Goal: Communication & Community: Answer question/provide support

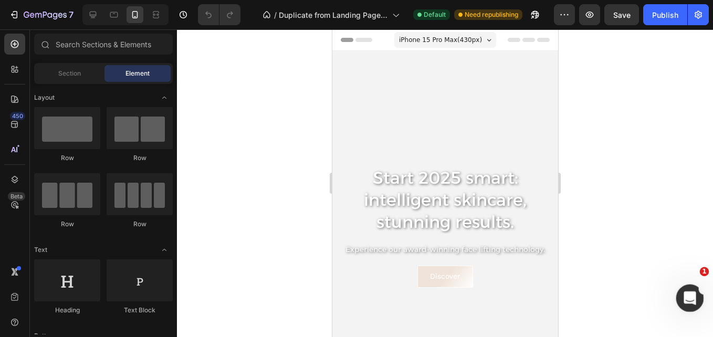
click at [692, 298] on icon "Open Intercom Messenger" at bounding box center [688, 296] width 17 height 17
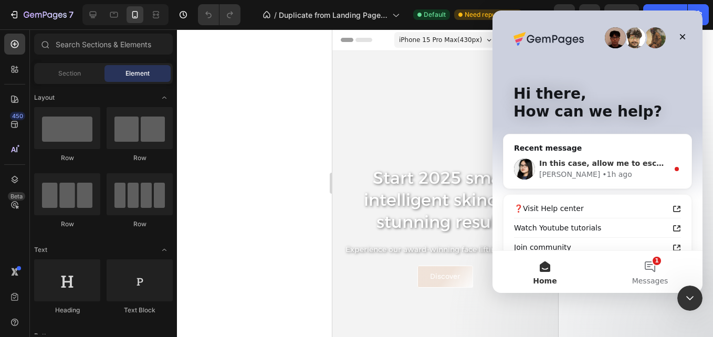
click at [607, 179] on div "[PERSON_NAME] • 1h ago" at bounding box center [603, 174] width 129 height 11
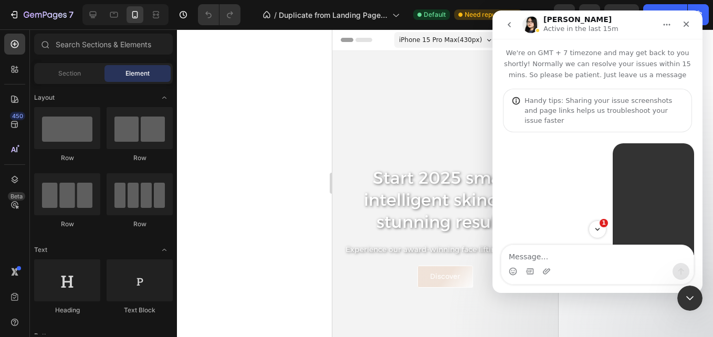
scroll to position [96, 0]
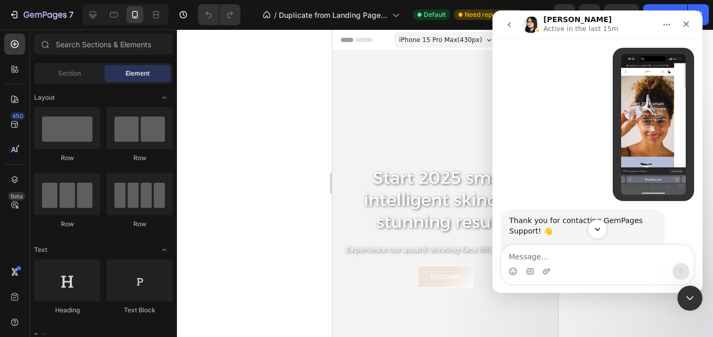
click at [597, 237] on button "Scroll to bottom" at bounding box center [597, 229] width 19 height 19
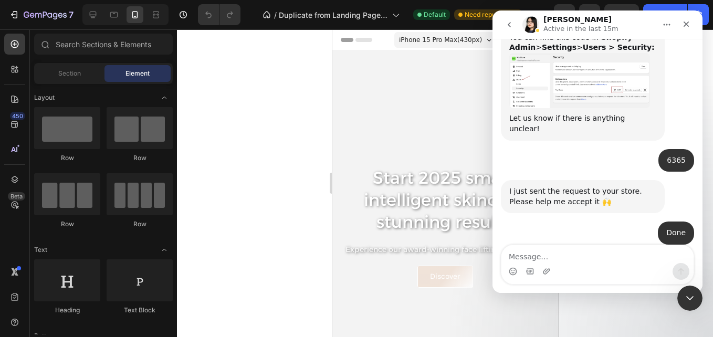
scroll to position [974, 0]
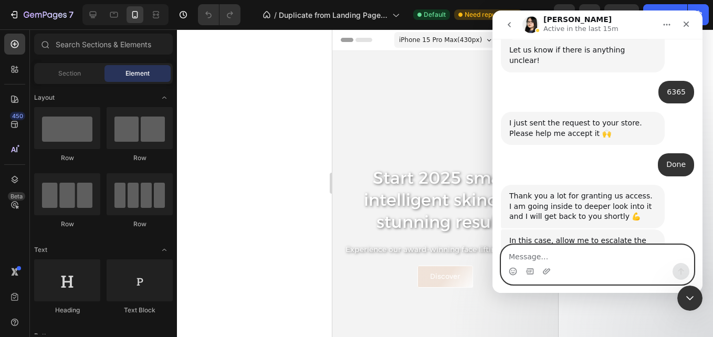
click at [538, 255] on textarea "Message…" at bounding box center [598, 254] width 192 height 18
type textarea "O"
type textarea "Ok i'll wait"
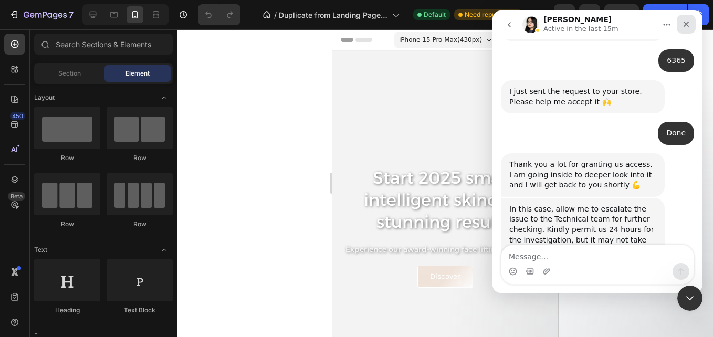
click at [688, 24] on icon "Close" at bounding box center [686, 24] width 8 height 8
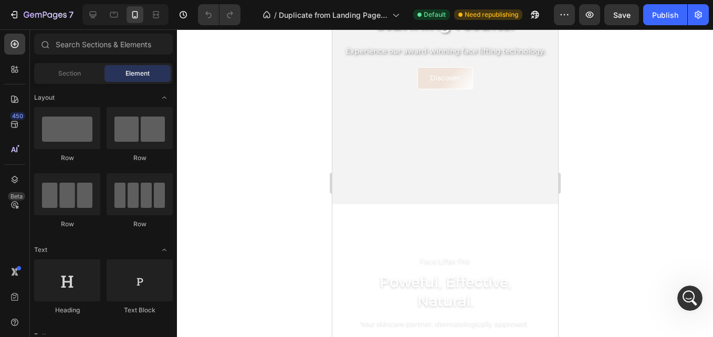
scroll to position [280, 0]
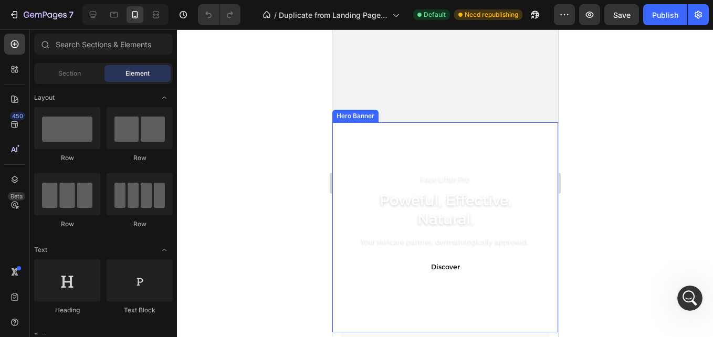
click at [496, 152] on video "Background Image" at bounding box center [445, 227] width 226 height 210
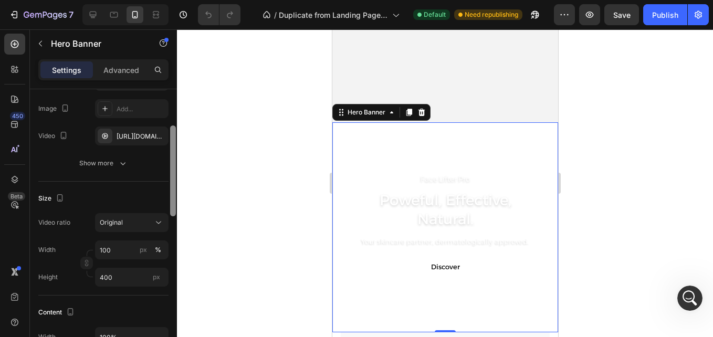
scroll to position [134, 0]
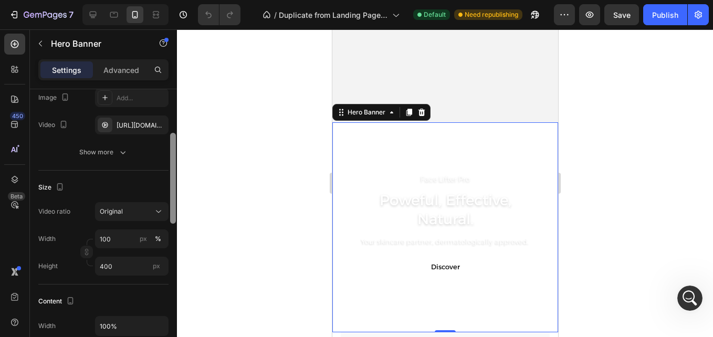
drag, startPoint x: 173, startPoint y: 144, endPoint x: 173, endPoint y: 187, distance: 42.5
click at [173, 187] on div at bounding box center [173, 178] width 6 height 91
click at [117, 213] on span "Original" at bounding box center [111, 211] width 23 height 8
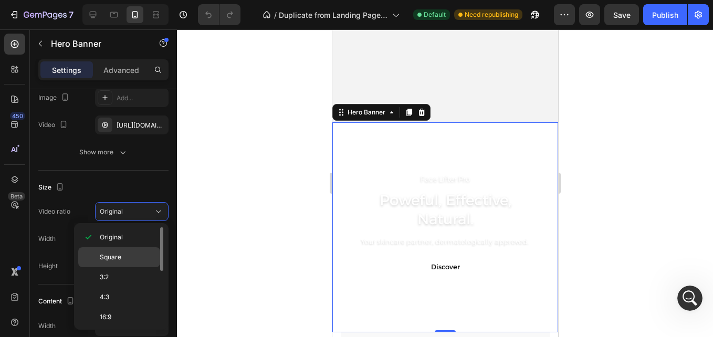
click at [119, 255] on span "Square" at bounding box center [111, 257] width 22 height 9
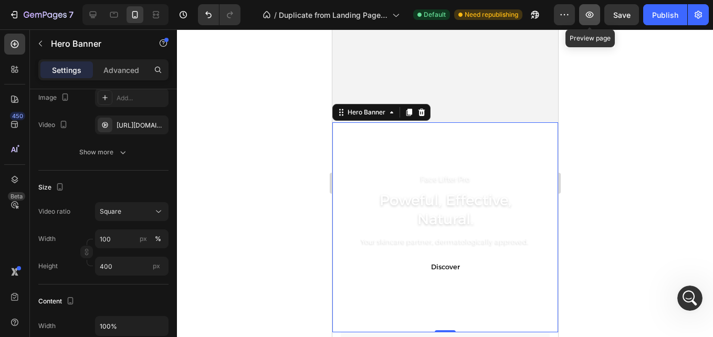
click at [595, 15] on icon "button" at bounding box center [589, 14] width 11 height 11
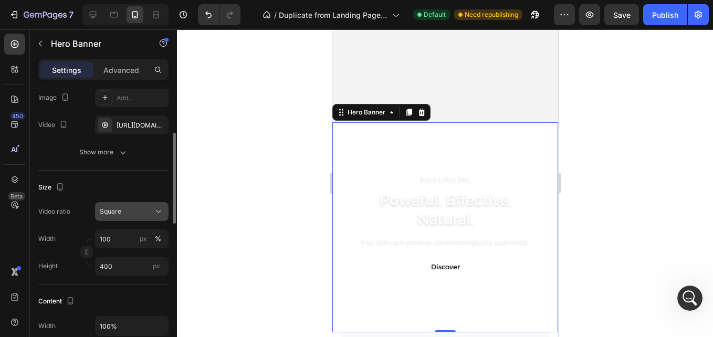
click at [141, 212] on div "Square" at bounding box center [127, 211] width 54 height 9
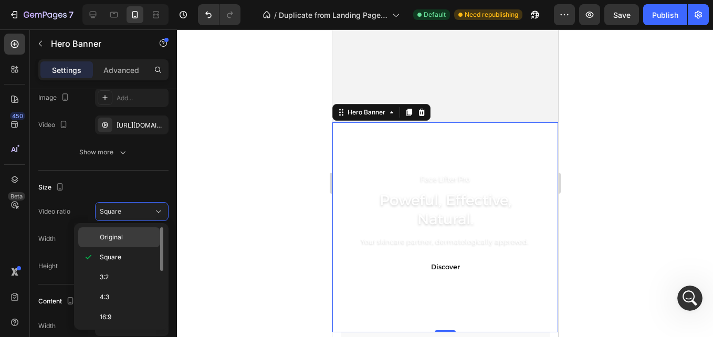
click at [121, 234] on span "Original" at bounding box center [111, 237] width 23 height 9
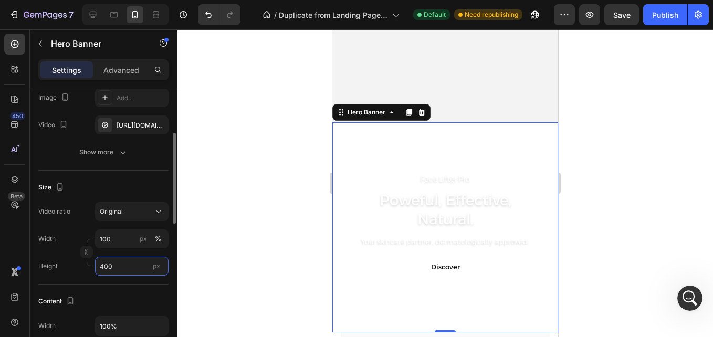
click at [127, 270] on input "400" at bounding box center [132, 266] width 74 height 19
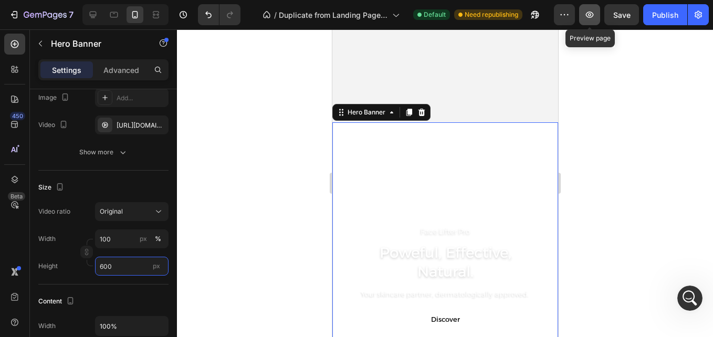
type input "600"
click at [589, 15] on icon "button" at bounding box center [589, 14] width 11 height 11
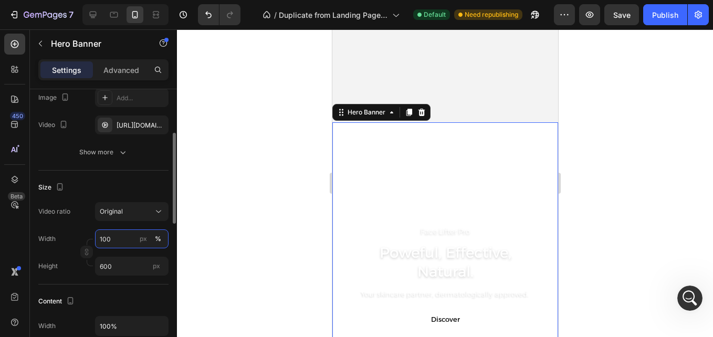
click at [122, 245] on input "100" at bounding box center [132, 238] width 74 height 19
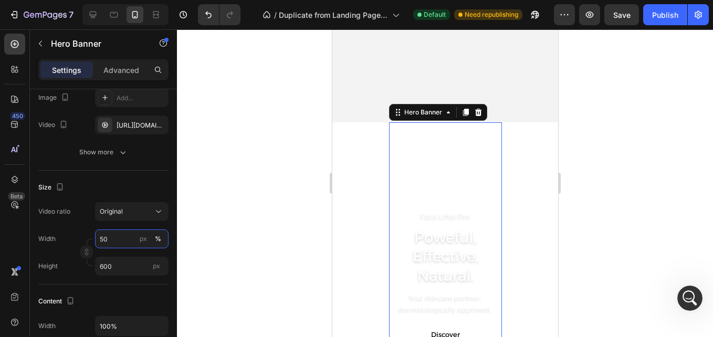
type input "100"
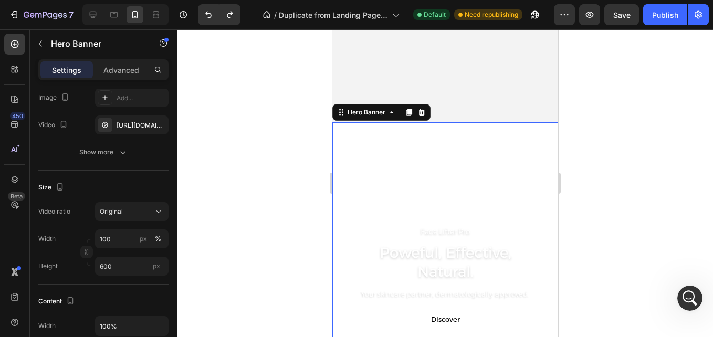
click at [435, 205] on video "Background Image" at bounding box center [445, 279] width 226 height 315
click at [152, 126] on button "button" at bounding box center [157, 125] width 13 height 13
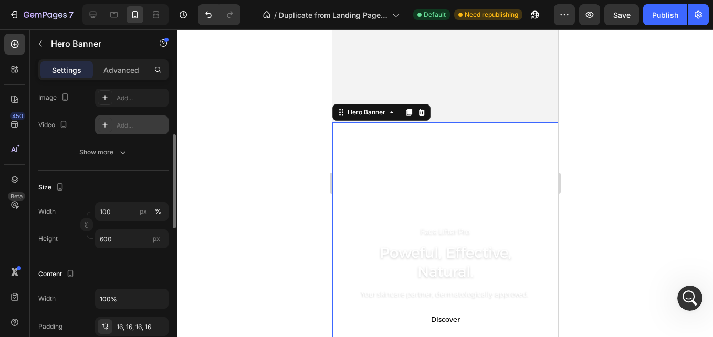
click at [124, 126] on div "Add..." at bounding box center [141, 125] width 49 height 9
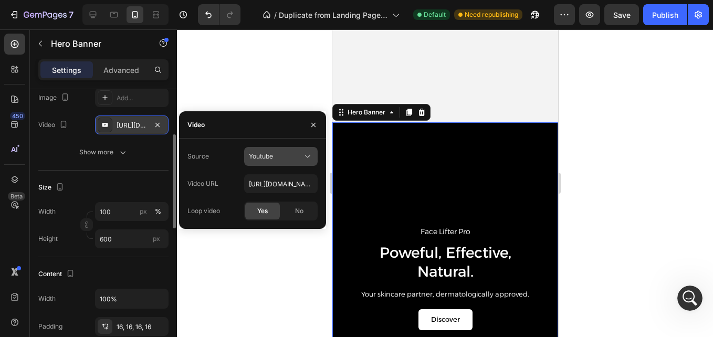
click at [281, 165] on button "Youtube" at bounding box center [281, 156] width 74 height 19
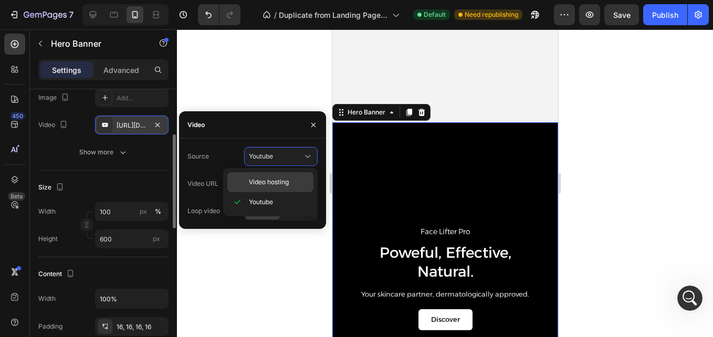
click at [266, 181] on span "Video hosting" at bounding box center [269, 182] width 40 height 9
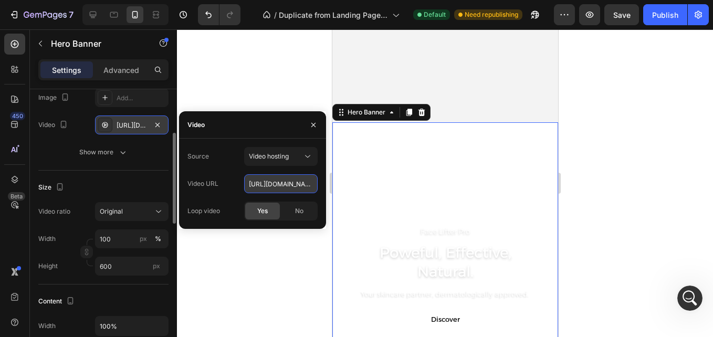
click at [260, 183] on input "[URL][DOMAIN_NAME]" at bounding box center [281, 183] width 74 height 19
paste input "36accd1dbe644123a2f5797ad30af227"
type input "[URL][DOMAIN_NAME]"
click at [118, 267] on input "600" at bounding box center [132, 266] width 74 height 19
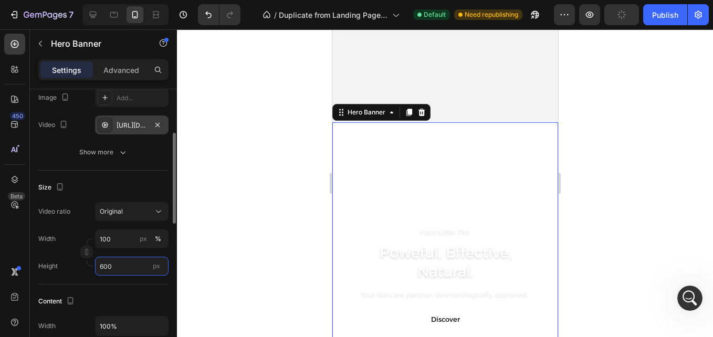
scroll to position [0, 0]
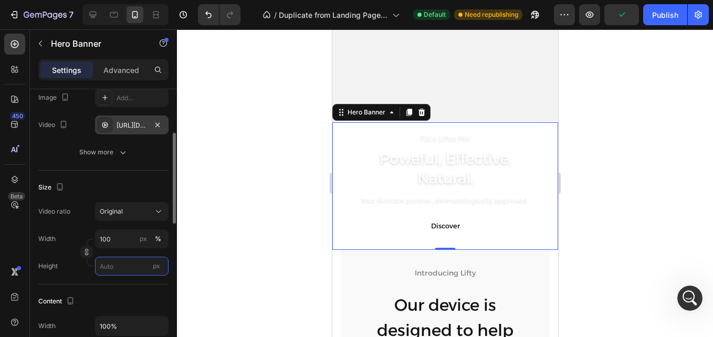
click at [118, 267] on input "px" at bounding box center [132, 266] width 74 height 19
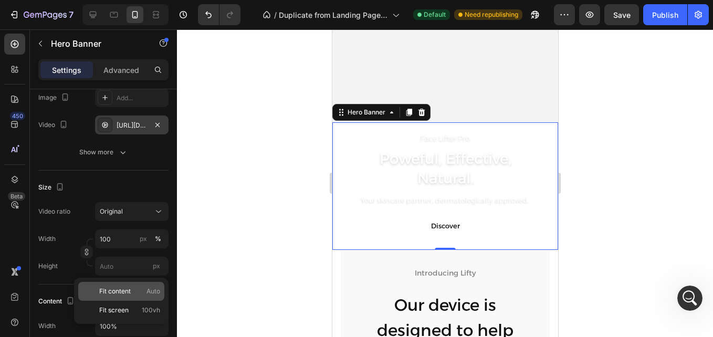
click at [117, 291] on span "Fit content" at bounding box center [115, 291] width 32 height 9
type input "Auto"
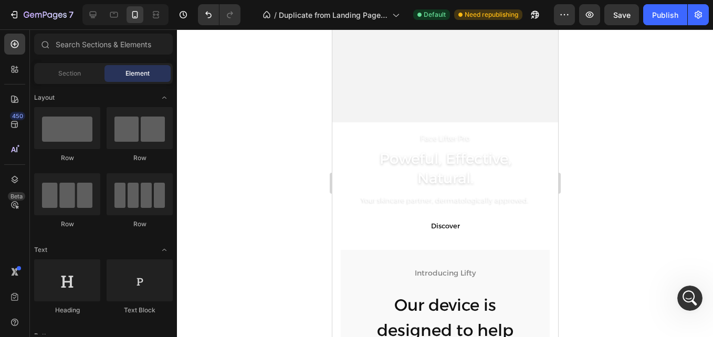
scroll to position [310, 0]
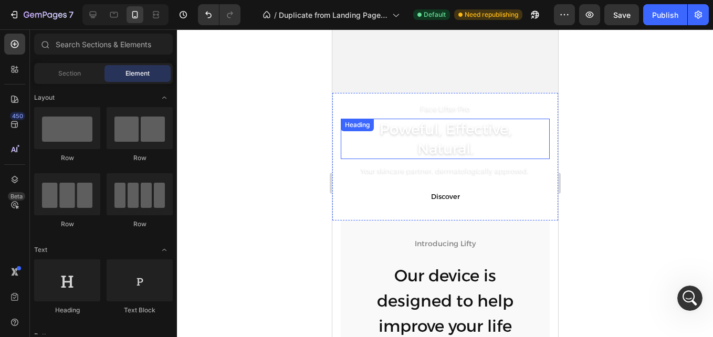
click at [352, 151] on h2 "Poweful, Effective, Natural." at bounding box center [444, 139] width 209 height 40
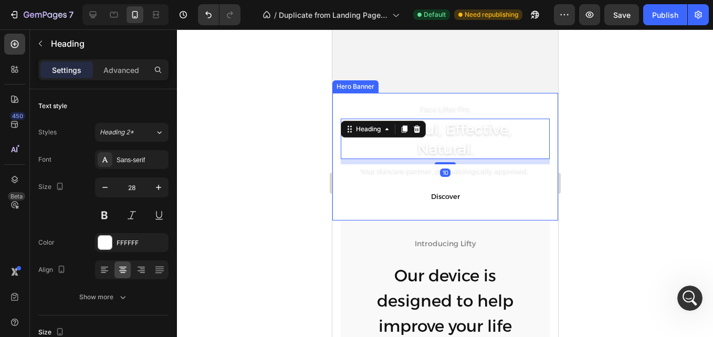
click at [338, 181] on div "Face Lifter Pro Text Block Poweful, Effective, Natural. Heading 10 Your skincar…" at bounding box center [445, 157] width 226 height 128
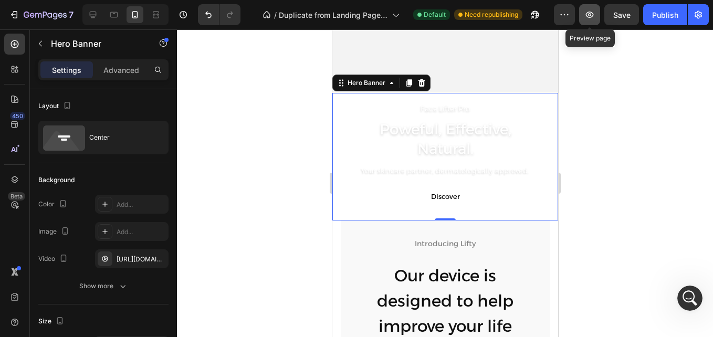
click at [592, 14] on icon "button" at bounding box center [589, 14] width 11 height 11
click at [596, 12] on button "button" at bounding box center [589, 14] width 21 height 21
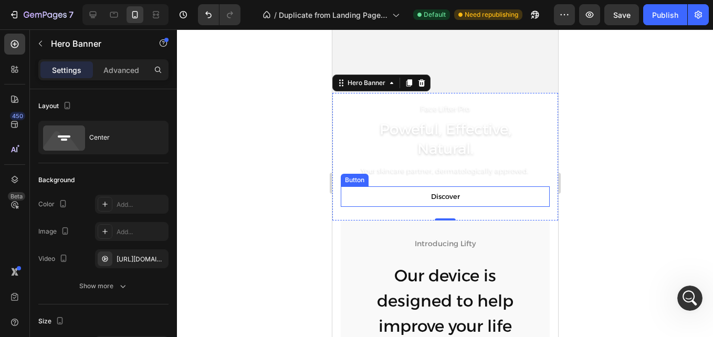
click at [353, 201] on div "Discover Button" at bounding box center [444, 196] width 209 height 20
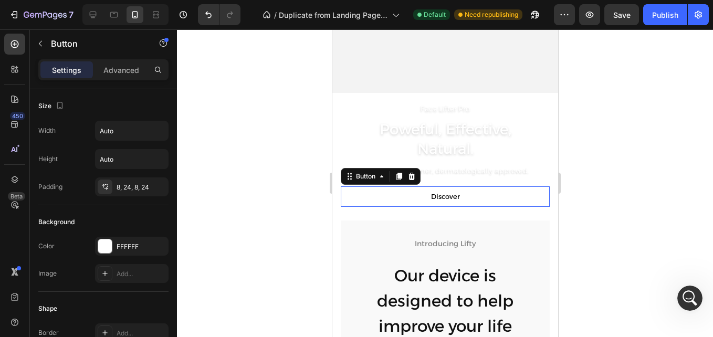
click at [348, 213] on div "Face Lifter Pro Text Block Poweful, Effective, Natural. Heading Your skincare p…" at bounding box center [445, 157] width 226 height 128
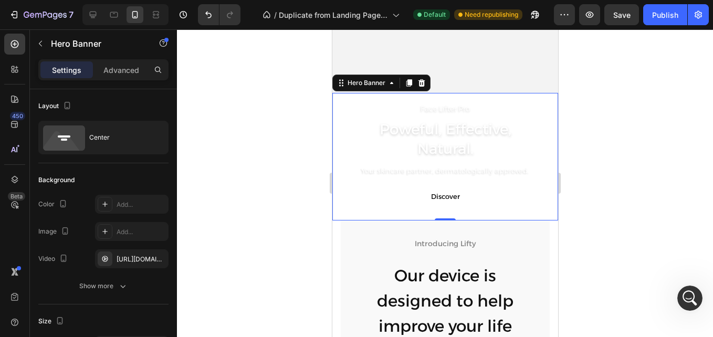
click at [348, 213] on div "Face Lifter Pro Text Block Poweful, Effective, Natural. Heading Your skincare p…" at bounding box center [445, 157] width 226 height 128
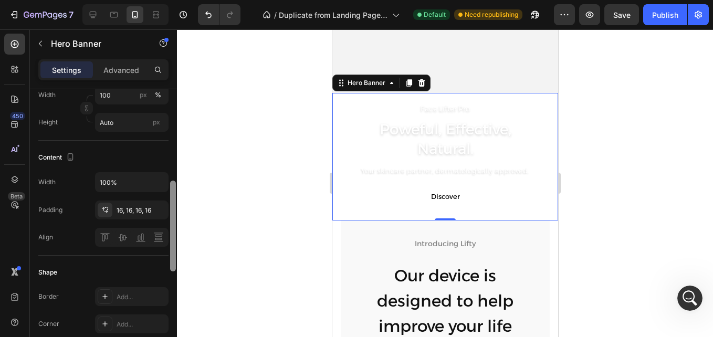
drag, startPoint x: 170, startPoint y: 156, endPoint x: 172, endPoint y: 168, distance: 12.3
click at [172, 168] on div at bounding box center [173, 228] width 8 height 278
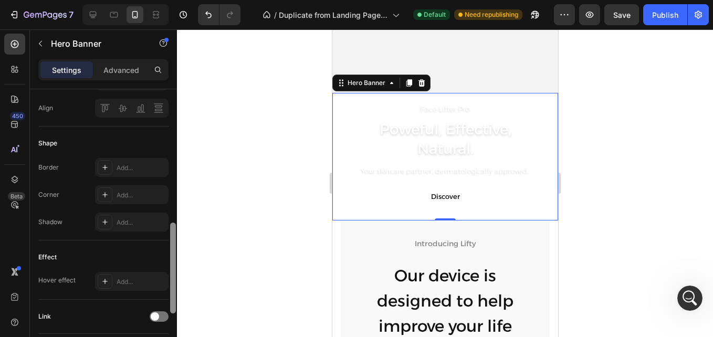
scroll to position [568, 0]
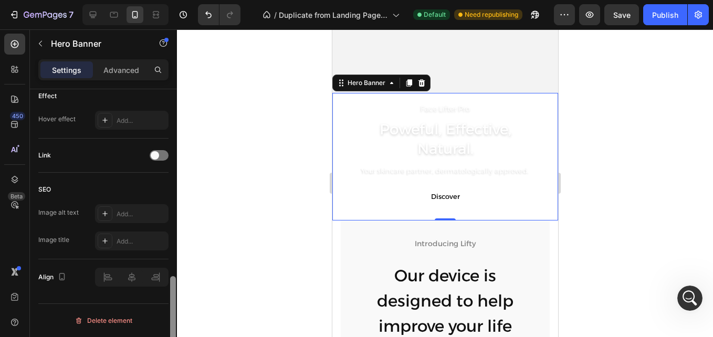
drag, startPoint x: 171, startPoint y: 197, endPoint x: 174, endPoint y: 305, distance: 108.2
click at [174, 305] on div at bounding box center [173, 321] width 6 height 91
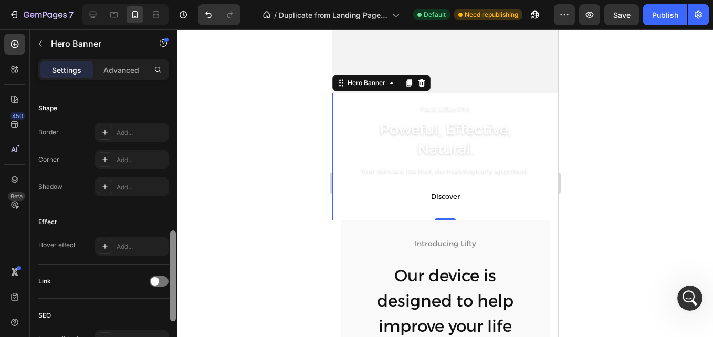
scroll to position [437, 0]
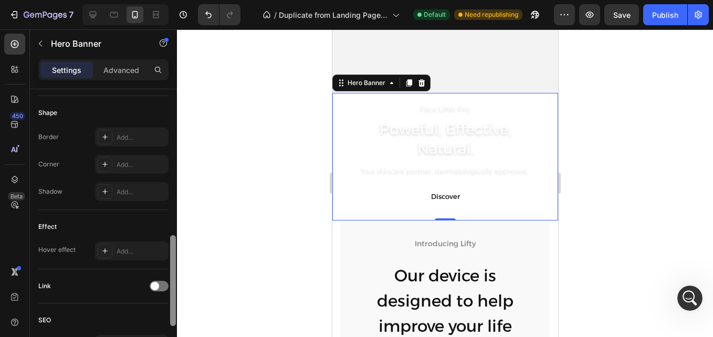
drag, startPoint x: 174, startPoint y: 305, endPoint x: 179, endPoint y: 262, distance: 43.4
click at [179, 0] on div "7 Version history / Duplicate from Landing Page - [DATE] 19:39:09 Default Need …" at bounding box center [356, 0] width 713 height 0
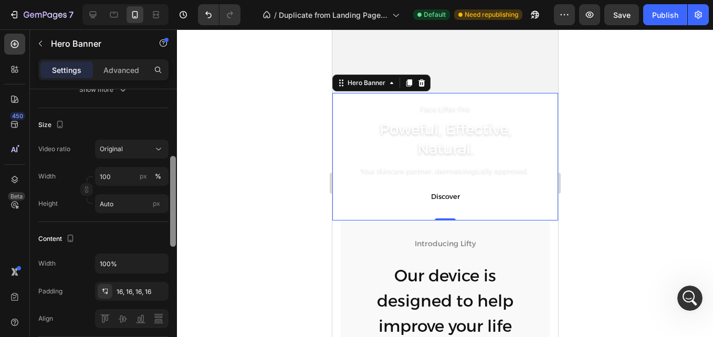
drag, startPoint x: 172, startPoint y: 262, endPoint x: 173, endPoint y: 181, distance: 80.3
click at [173, 181] on div at bounding box center [173, 201] width 6 height 91
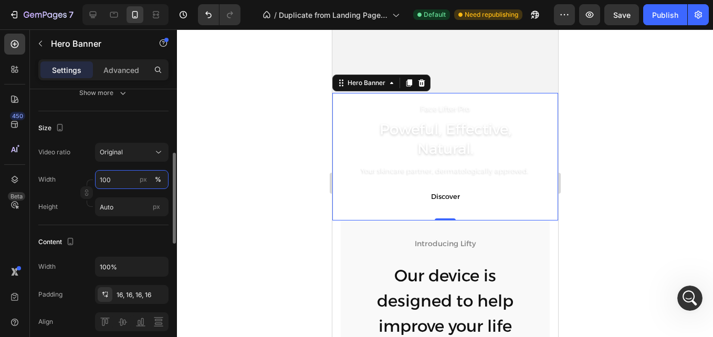
click at [133, 174] on input "100" at bounding box center [132, 179] width 74 height 19
click at [128, 176] on input "100" at bounding box center [132, 179] width 74 height 19
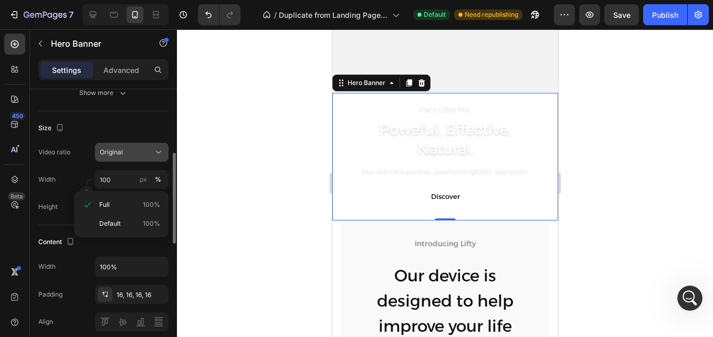
click at [125, 148] on div "Original" at bounding box center [127, 152] width 54 height 9
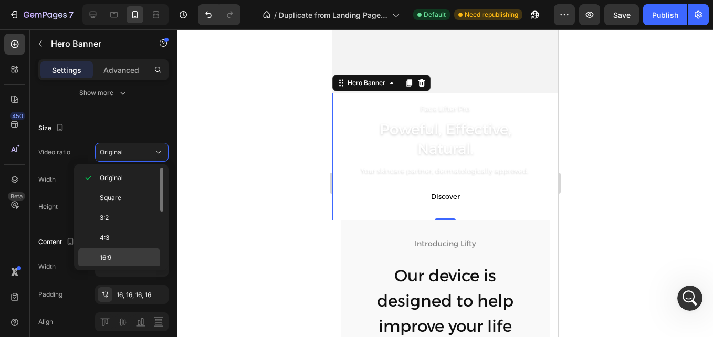
click at [107, 257] on span "16:9" at bounding box center [106, 257] width 12 height 9
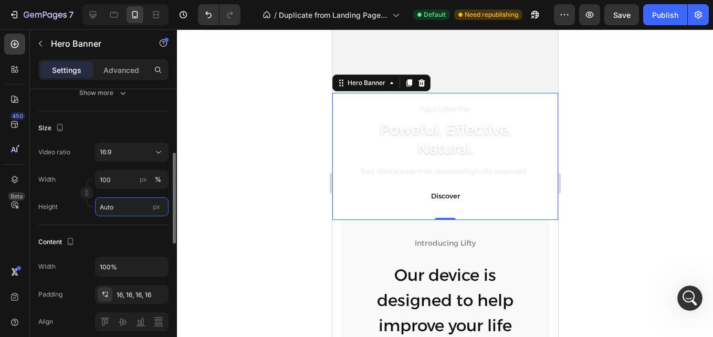
click at [115, 209] on input "Auto" at bounding box center [132, 206] width 74 height 19
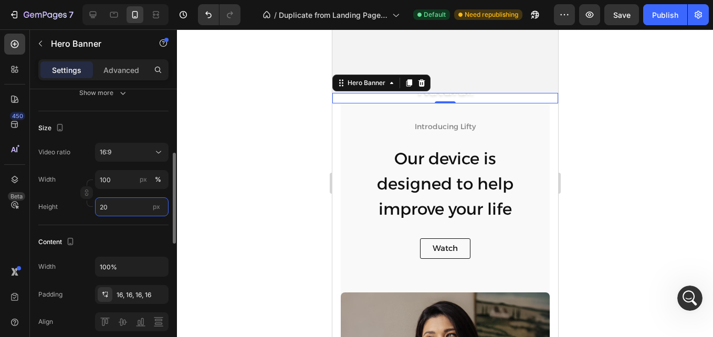
type input "2"
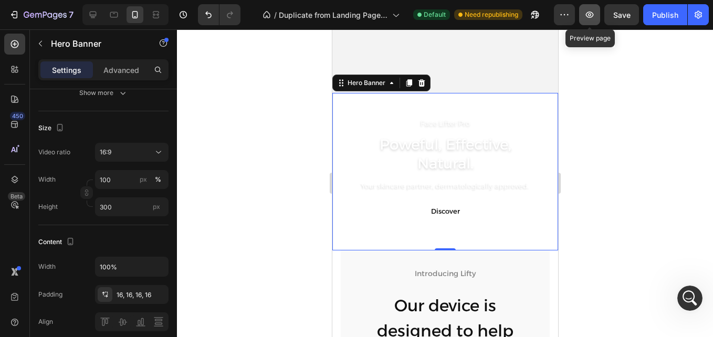
click at [593, 17] on icon "button" at bounding box center [589, 14] width 11 height 11
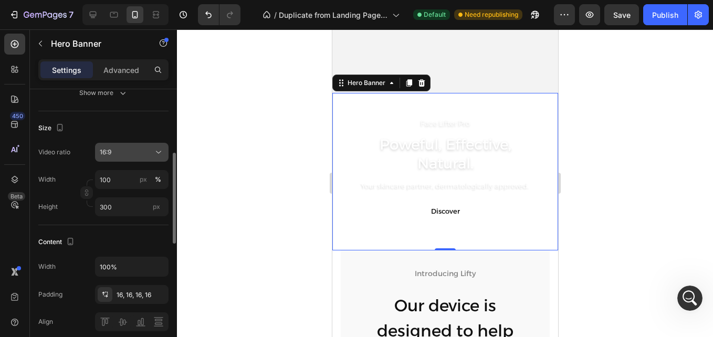
click at [128, 156] on div "16:9" at bounding box center [127, 152] width 54 height 9
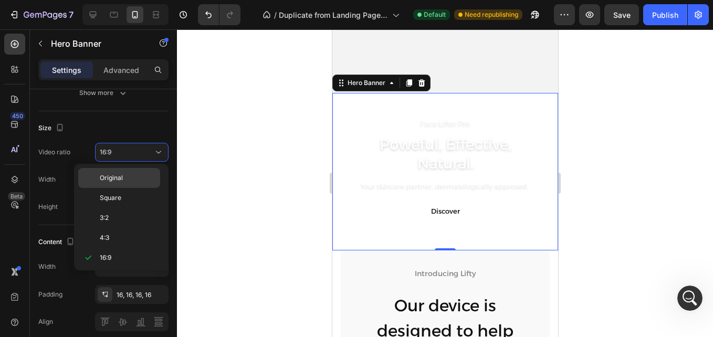
click at [120, 188] on div "Original" at bounding box center [119, 198] width 82 height 20
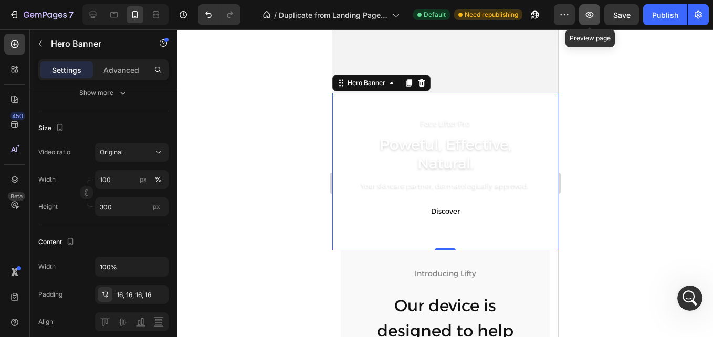
click at [590, 18] on icon "button" at bounding box center [589, 14] width 11 height 11
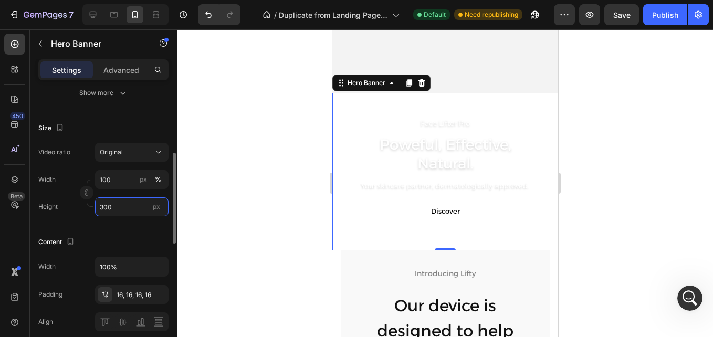
click at [117, 207] on input "300" at bounding box center [132, 206] width 74 height 19
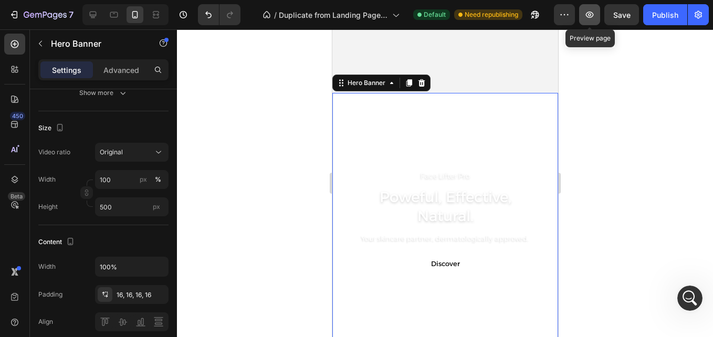
click at [589, 16] on icon "button" at bounding box center [589, 14] width 11 height 11
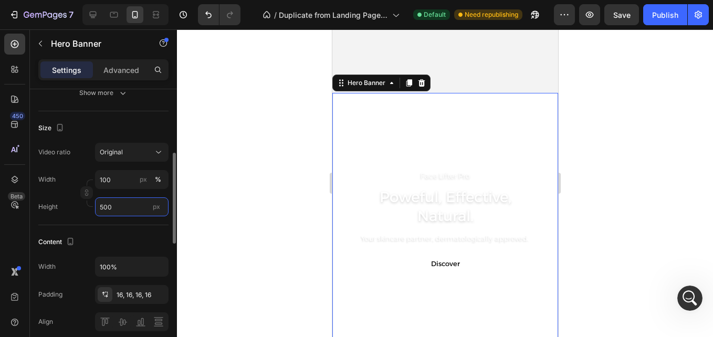
click at [123, 210] on input "500" at bounding box center [132, 206] width 74 height 19
type input "3"
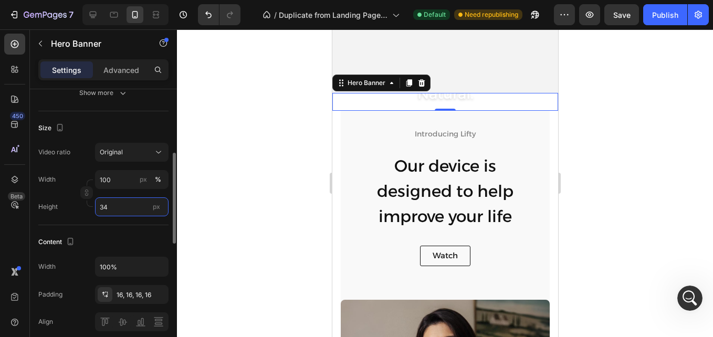
type input "3"
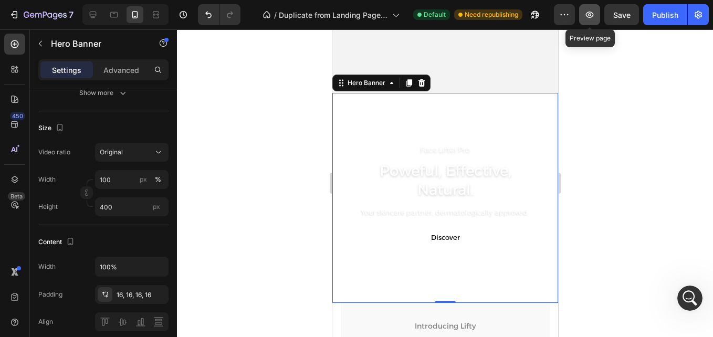
click at [593, 12] on icon "button" at bounding box center [589, 14] width 11 height 11
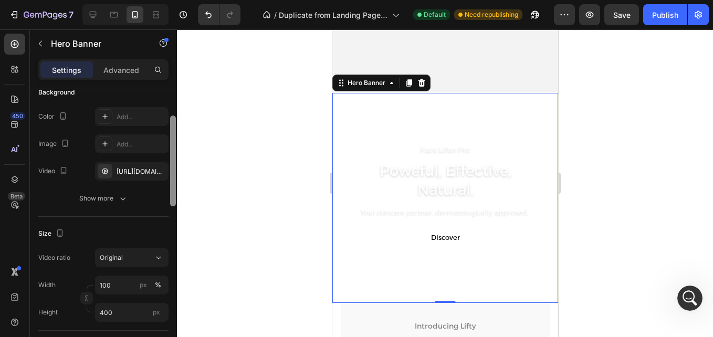
scroll to position [86, 0]
drag, startPoint x: 173, startPoint y: 161, endPoint x: 174, endPoint y: 126, distance: 35.2
click at [174, 126] on div at bounding box center [173, 162] width 6 height 91
click at [113, 310] on input "400" at bounding box center [132, 314] width 74 height 19
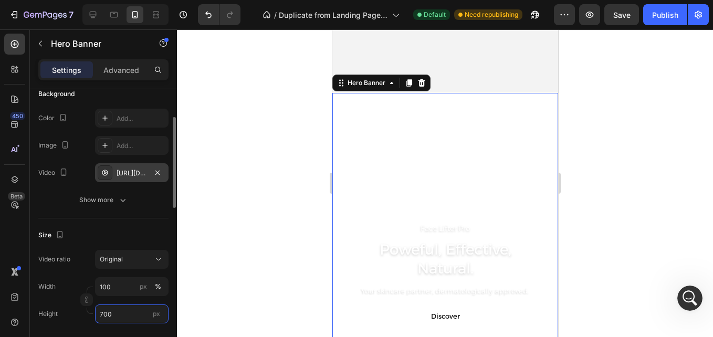
type input "700"
click at [130, 176] on div "[URL][DOMAIN_NAME]" at bounding box center [132, 173] width 30 height 9
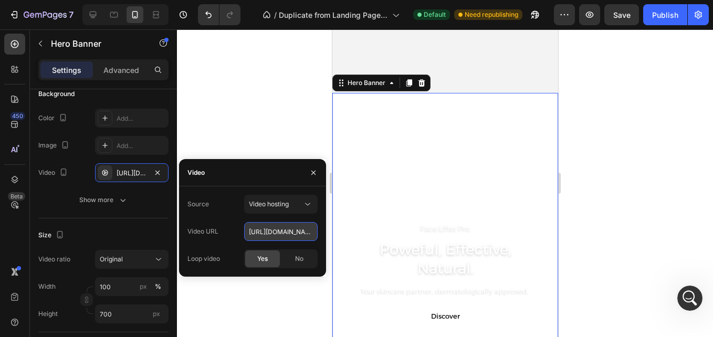
click at [253, 225] on input "[URL][DOMAIN_NAME]" at bounding box center [281, 231] width 74 height 19
paste input "021c3dc2cd8944dd9ed7b5a889ab5d86"
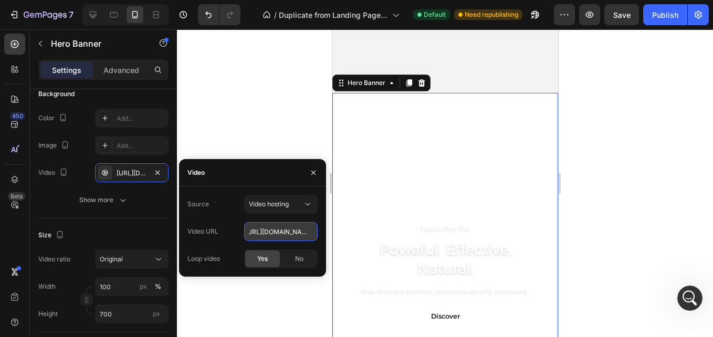
type input "[URL][DOMAIN_NAME]"
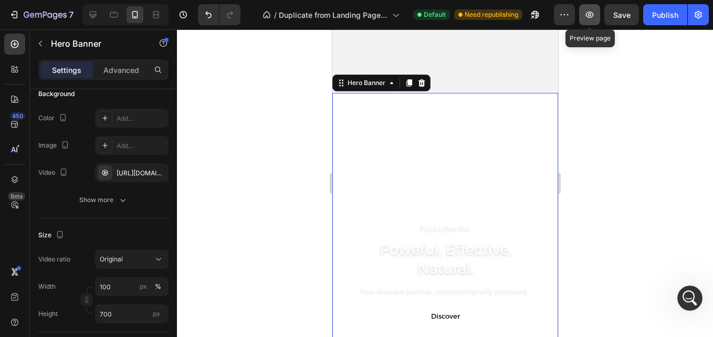
scroll to position [0, 0]
click at [587, 18] on icon "button" at bounding box center [589, 14] width 11 height 11
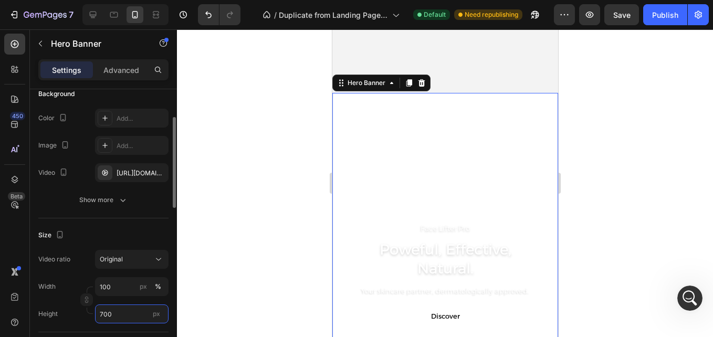
click at [117, 314] on input "700" at bounding box center [132, 314] width 74 height 19
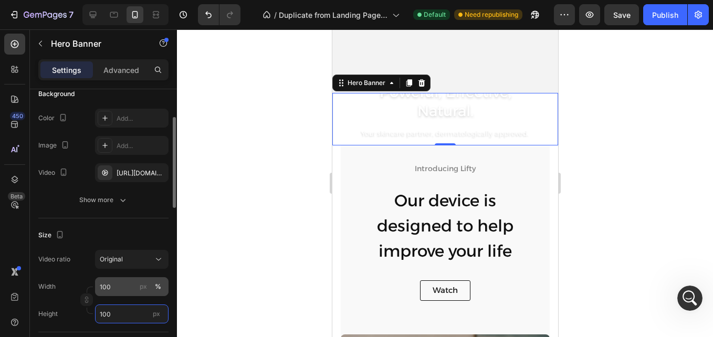
type input "100"
click at [112, 286] on input "100" at bounding box center [132, 286] width 74 height 19
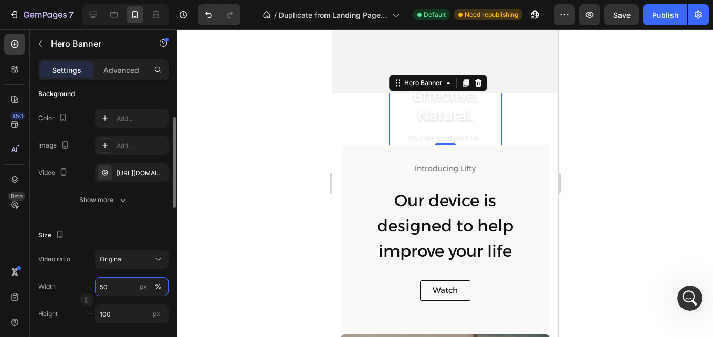
type input "100"
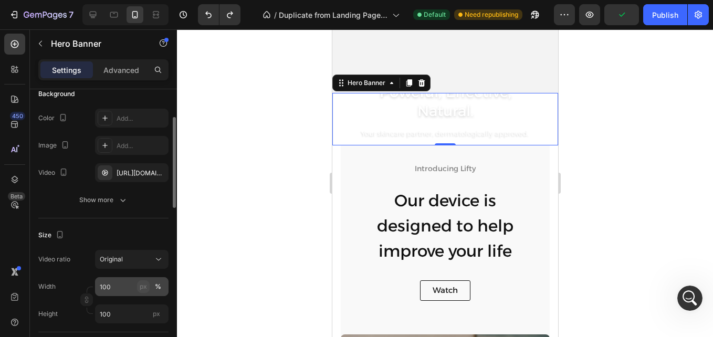
click at [142, 288] on div "px" at bounding box center [143, 286] width 7 height 9
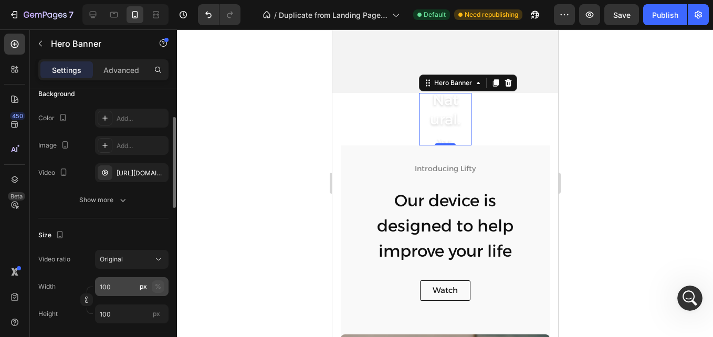
click at [156, 288] on div "%" at bounding box center [158, 286] width 6 height 9
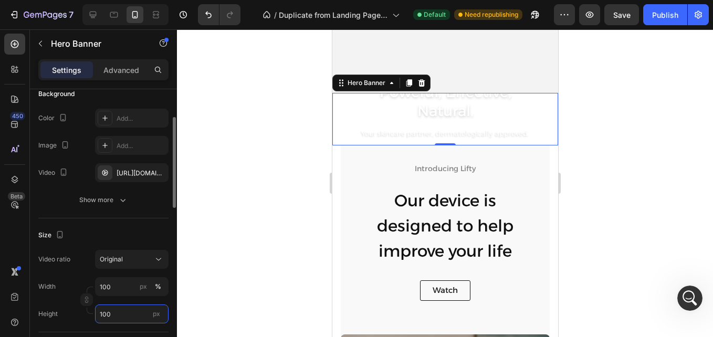
click at [116, 317] on input "100" at bounding box center [132, 314] width 74 height 19
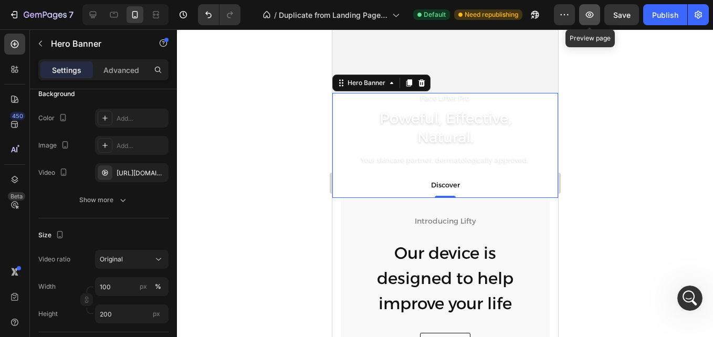
click at [588, 14] on icon "button" at bounding box center [589, 14] width 11 height 11
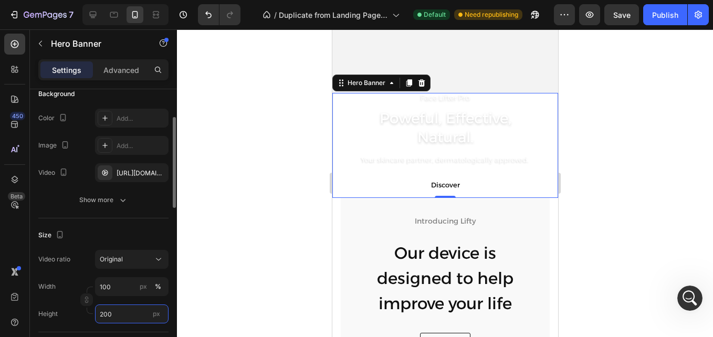
click at [118, 311] on input "200" at bounding box center [132, 314] width 74 height 19
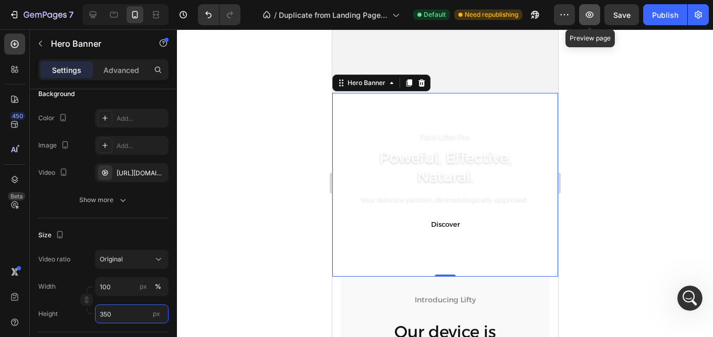
type input "350"
click at [586, 20] on button "button" at bounding box center [589, 14] width 21 height 21
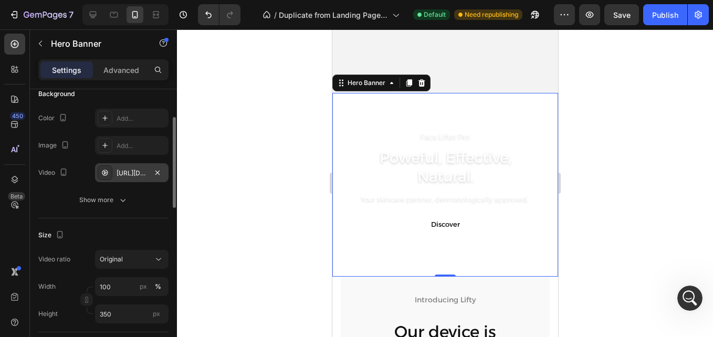
click at [130, 169] on div "[URL][DOMAIN_NAME]" at bounding box center [132, 173] width 30 height 9
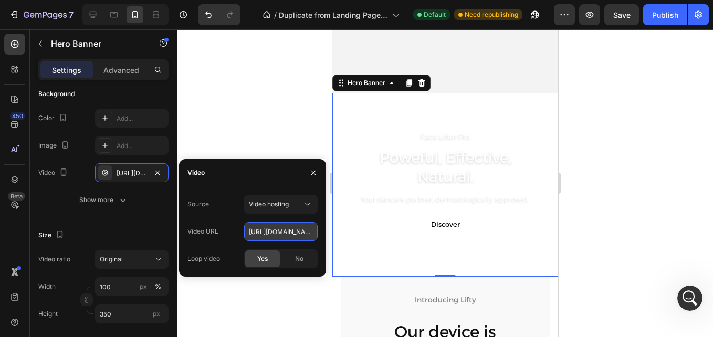
click at [269, 233] on input "[URL][DOMAIN_NAME]" at bounding box center [281, 231] width 74 height 19
paste input "36accd1dbe644123a2f5797ad30af227"
type input "[URL][DOMAIN_NAME]"
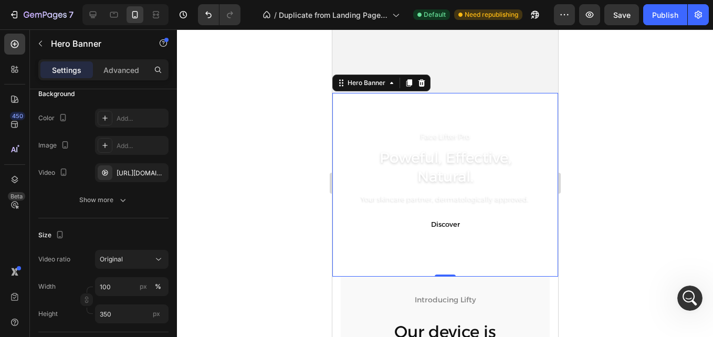
scroll to position [0, 0]
click at [225, 103] on div at bounding box center [445, 183] width 536 height 308
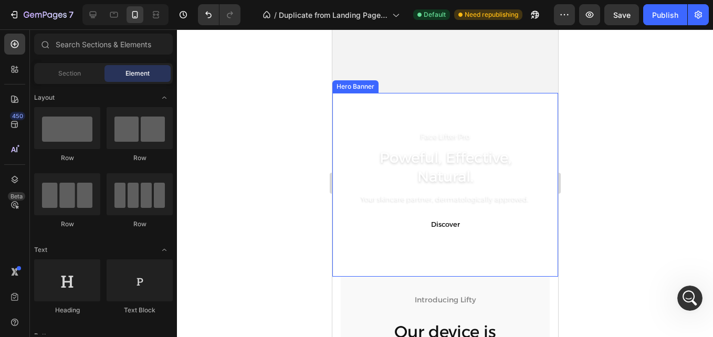
click at [367, 248] on div "Face Lifter Pro Text Block Poweful, Effective, Natural. Heading Your skincare p…" at bounding box center [445, 185] width 226 height 128
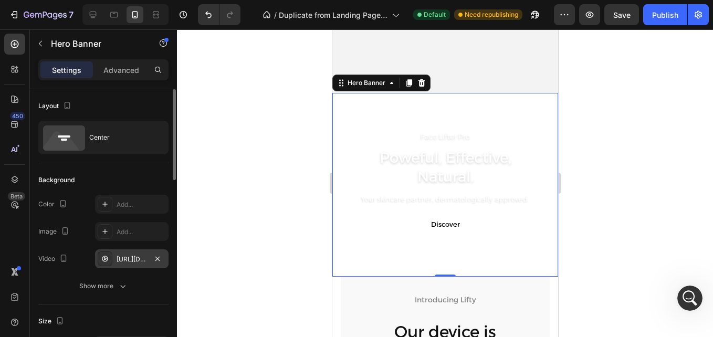
click at [133, 262] on div "[URL][DOMAIN_NAME]" at bounding box center [132, 259] width 30 height 9
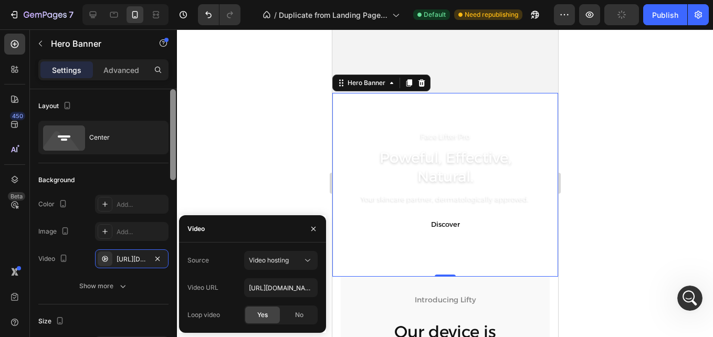
scroll to position [278, 0]
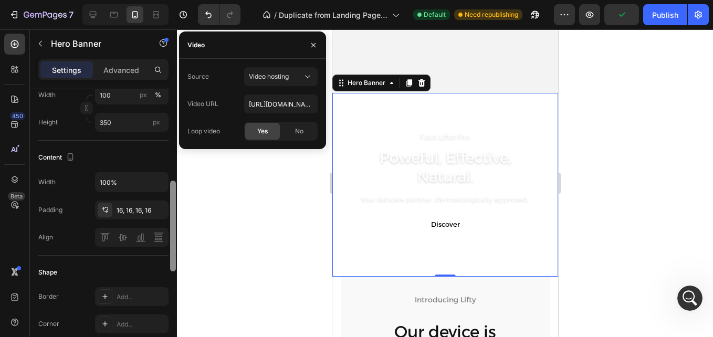
click at [173, 181] on div at bounding box center [173, 228] width 8 height 278
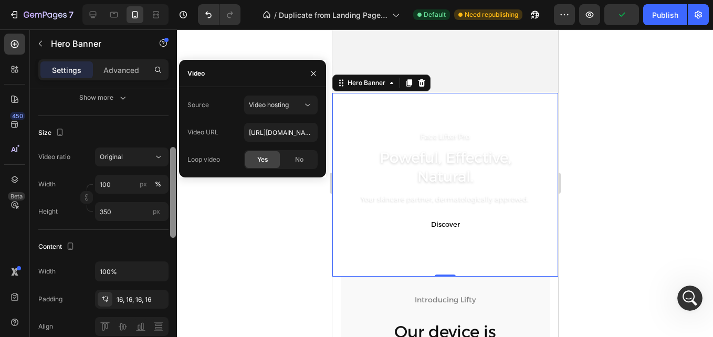
scroll to position [185, 0]
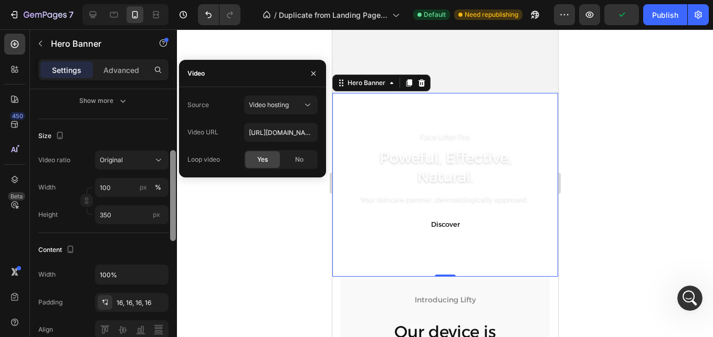
drag, startPoint x: 173, startPoint y: 181, endPoint x: 176, endPoint y: 151, distance: 30.6
click at [176, 151] on div at bounding box center [173, 228] width 8 height 278
click at [124, 216] on input "350" at bounding box center [132, 214] width 74 height 19
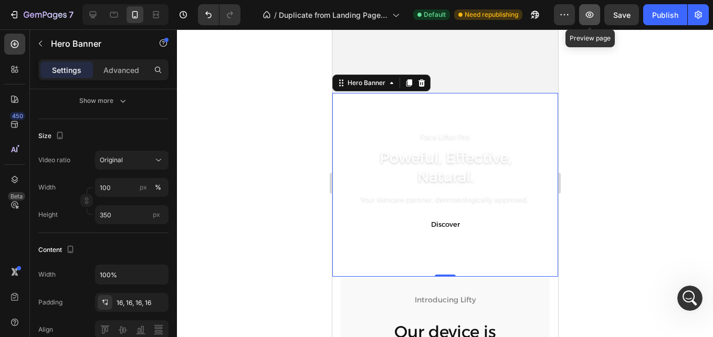
click at [593, 11] on icon "button" at bounding box center [589, 14] width 11 height 11
click at [370, 113] on video "Background Image" at bounding box center [445, 185] width 226 height 184
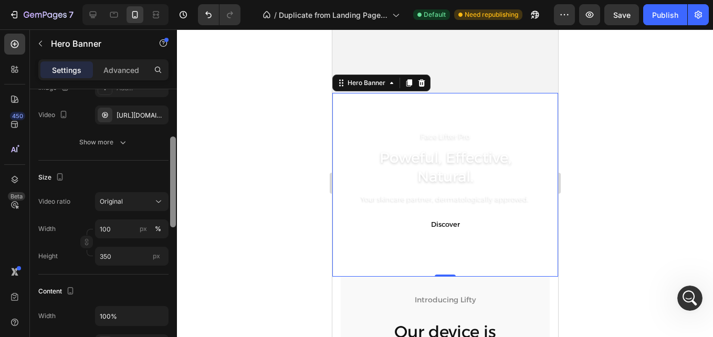
scroll to position [142, 0]
drag, startPoint x: 175, startPoint y: 168, endPoint x: 172, endPoint y: 146, distance: 21.7
click at [172, 146] on div at bounding box center [173, 183] width 6 height 91
click at [124, 116] on div "[URL][DOMAIN_NAME]" at bounding box center [132, 116] width 30 height 9
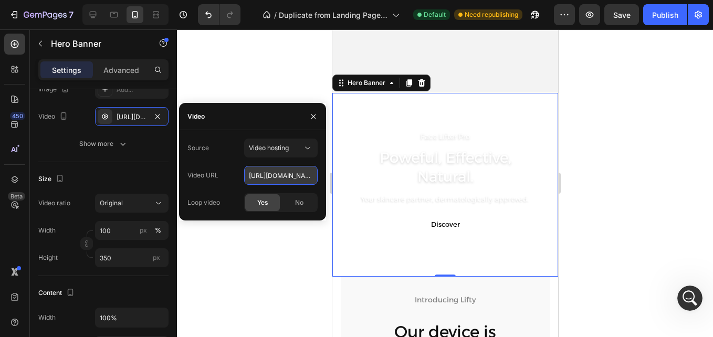
click at [259, 178] on input "[URL][DOMAIN_NAME]" at bounding box center [281, 175] width 74 height 19
paste input "0030318b38cb41758657d1c7c6e0daef"
type input "[URL][DOMAIN_NAME]"
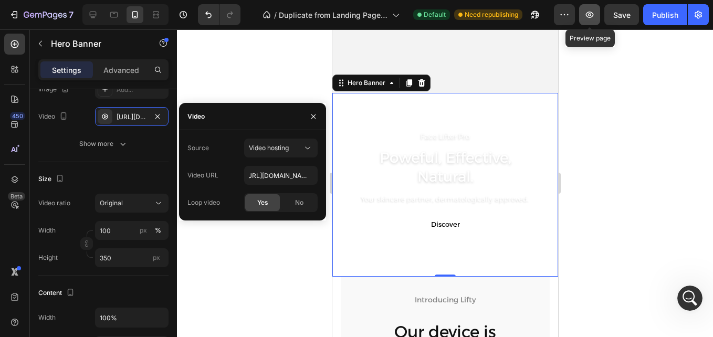
click at [588, 13] on icon "button" at bounding box center [590, 15] width 8 height 6
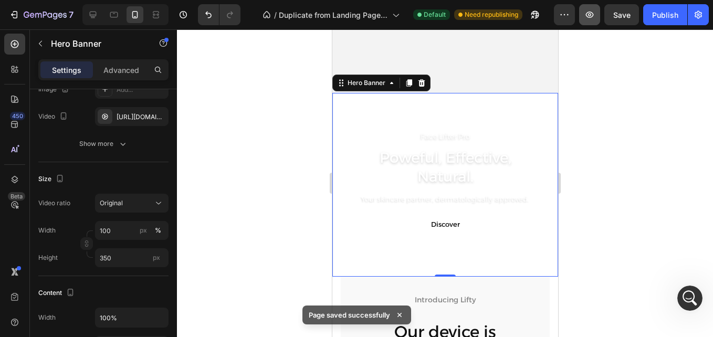
scroll to position [0, 0]
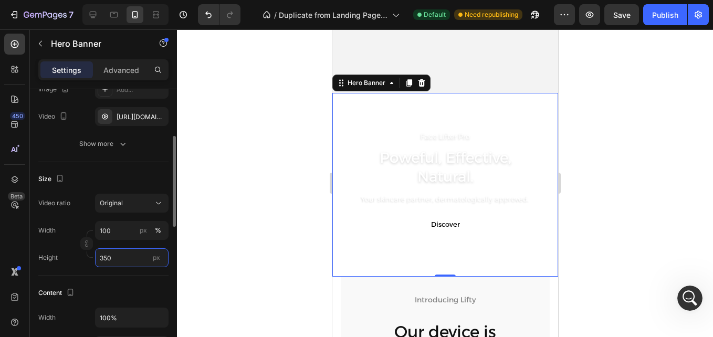
click at [122, 259] on input "350" at bounding box center [132, 257] width 74 height 19
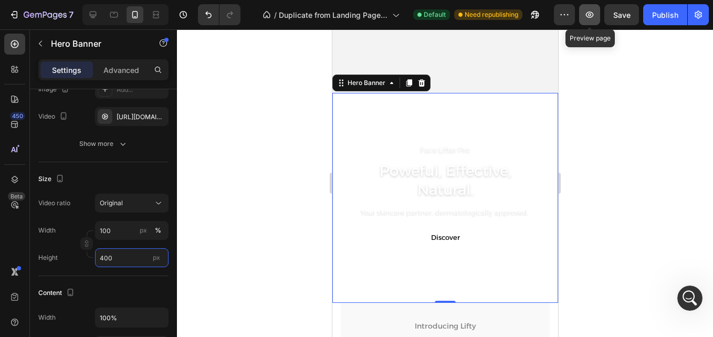
type input "400"
click at [582, 12] on button "button" at bounding box center [589, 14] width 21 height 21
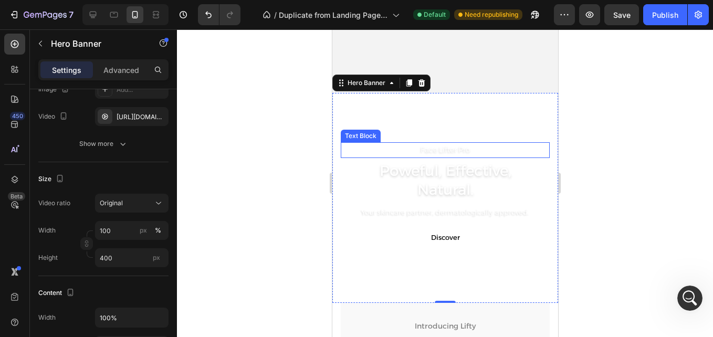
click at [426, 154] on p "Face Lifter Pro" at bounding box center [444, 149] width 207 height 13
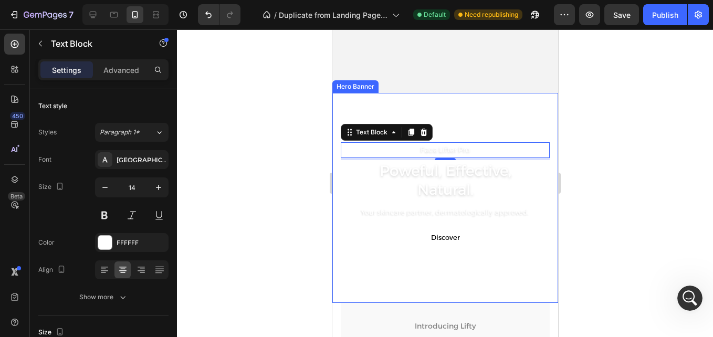
click at [332, 240] on div "Face Lifter Pro Text Block 4 Poweful, Effective, Natural. Heading Your skincare…" at bounding box center [445, 198] width 226 height 128
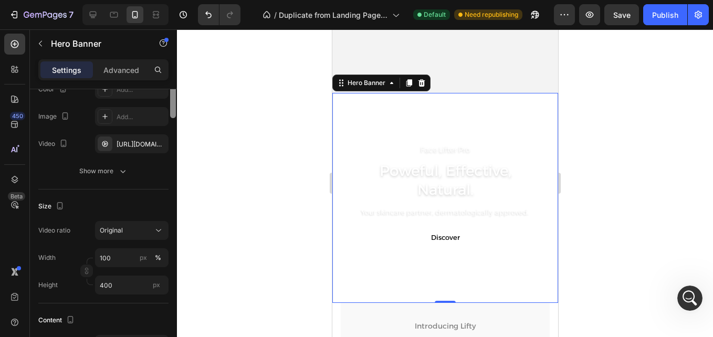
scroll to position [155, 0]
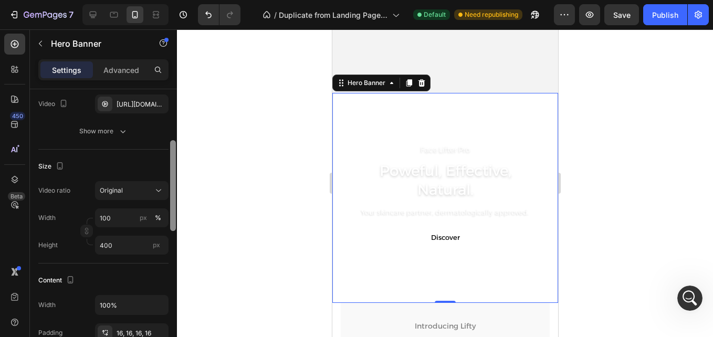
drag, startPoint x: 172, startPoint y: 157, endPoint x: 172, endPoint y: 195, distance: 37.8
click at [172, 195] on div at bounding box center [173, 185] width 6 height 91
click at [105, 250] on input "400" at bounding box center [132, 245] width 74 height 19
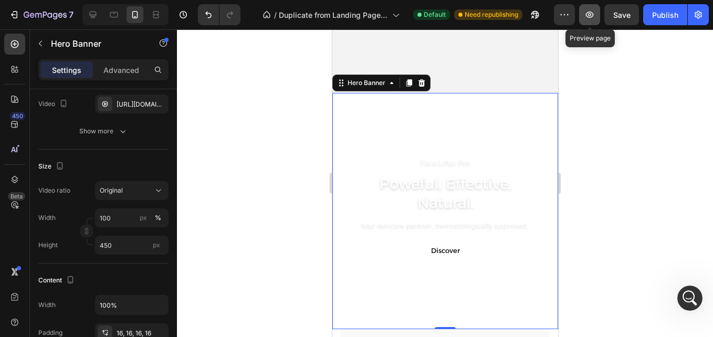
click at [586, 14] on icon "button" at bounding box center [589, 14] width 11 height 11
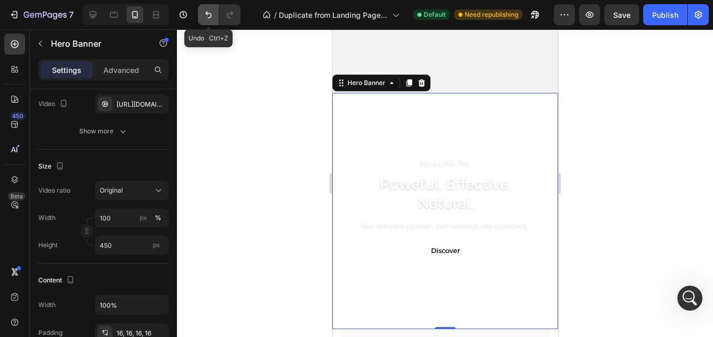
click at [202, 13] on button "Undo/Redo" at bounding box center [208, 14] width 21 height 21
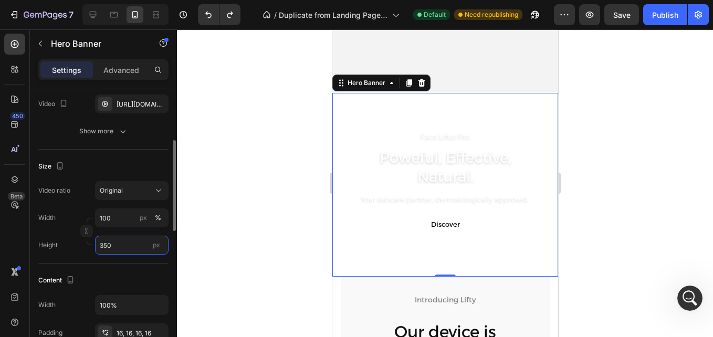
click at [122, 248] on input "350" at bounding box center [132, 245] width 74 height 19
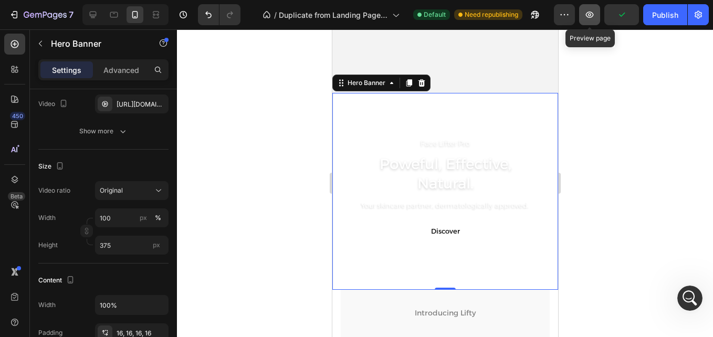
click at [593, 12] on icon "button" at bounding box center [589, 14] width 11 height 11
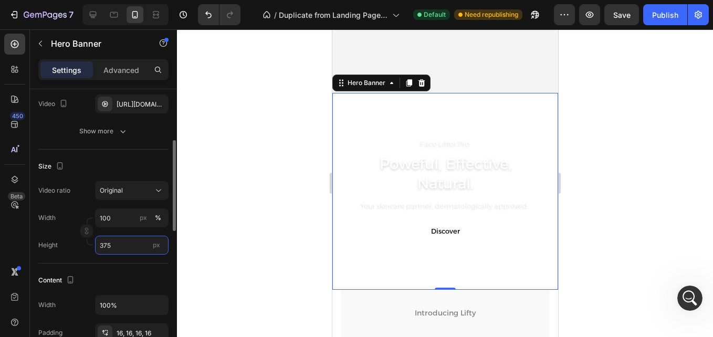
click at [121, 249] on input "375" at bounding box center [132, 245] width 74 height 19
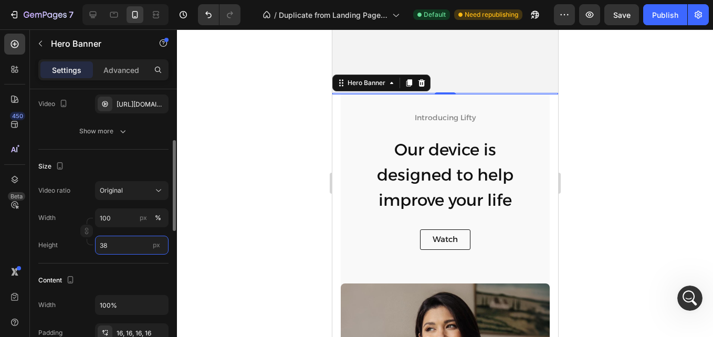
type input "380"
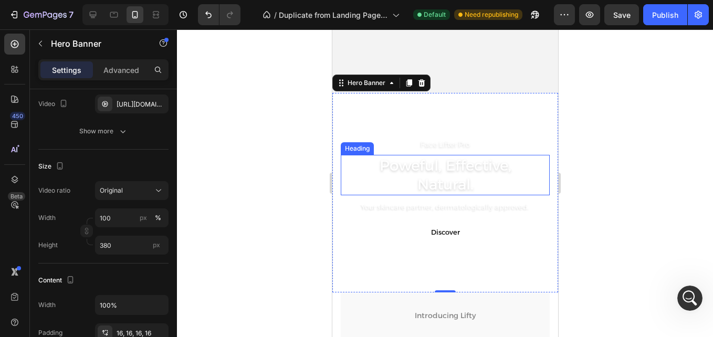
click at [440, 167] on h2 "Poweful, Effective, Natural." at bounding box center [444, 175] width 209 height 40
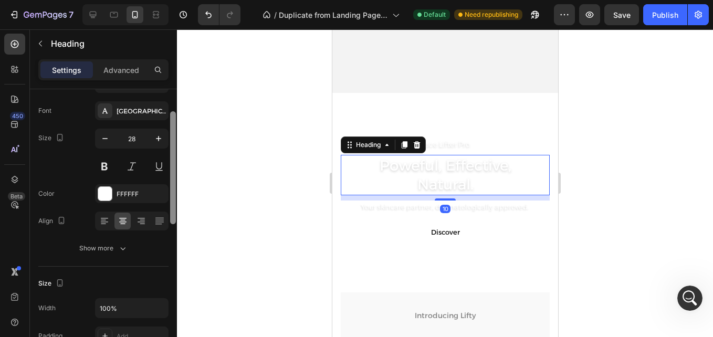
scroll to position [50, 0]
drag, startPoint x: 172, startPoint y: 161, endPoint x: 172, endPoint y: 181, distance: 20.0
click at [172, 181] on div at bounding box center [173, 166] width 6 height 113
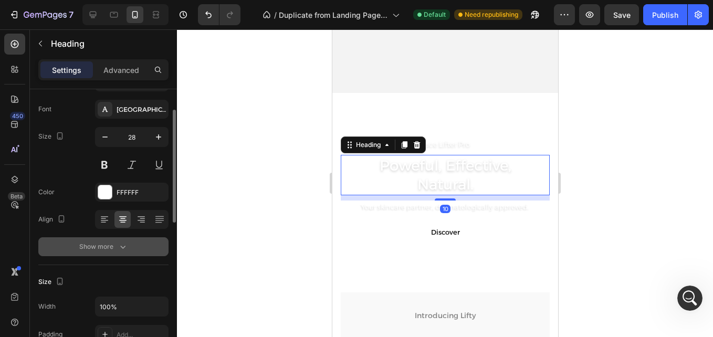
click at [105, 245] on div "Show more" at bounding box center [103, 247] width 49 height 11
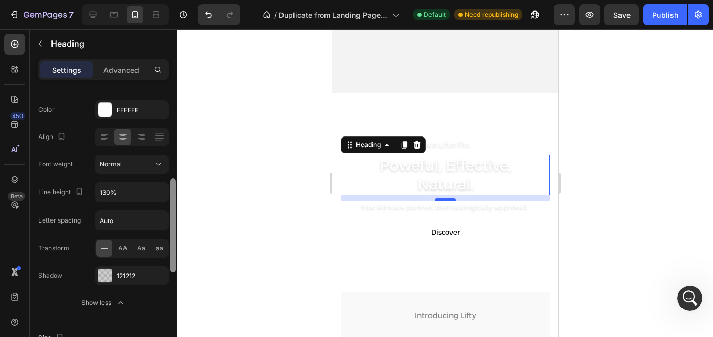
scroll to position [166, 0]
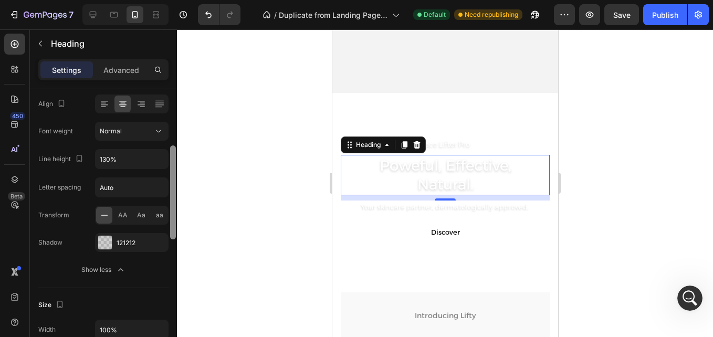
drag, startPoint x: 175, startPoint y: 199, endPoint x: 178, endPoint y: 245, distance: 45.8
click at [178, 0] on div "7 Version history / Duplicate from Landing Page - [DATE] 19:39:09 Default Need …" at bounding box center [356, 0] width 713 height 0
click at [108, 247] on div at bounding box center [105, 243] width 14 height 14
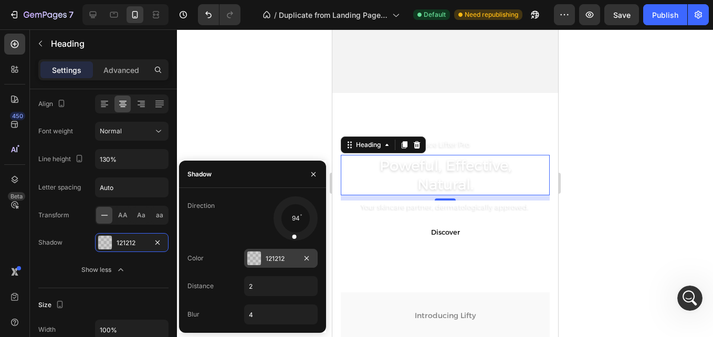
click at [266, 259] on div "121212" at bounding box center [281, 258] width 30 height 9
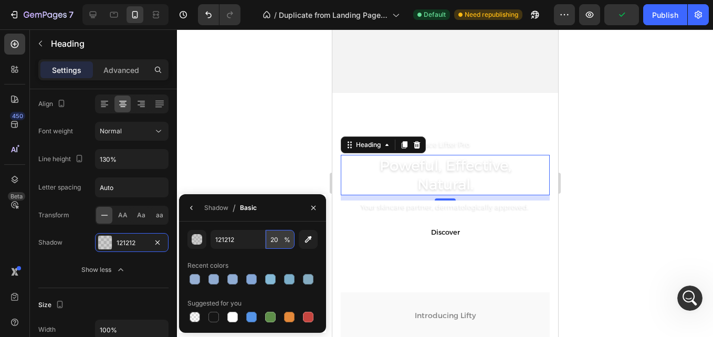
click at [273, 242] on input "20" at bounding box center [280, 239] width 29 height 19
type input "3"
type input "4"
type input "35"
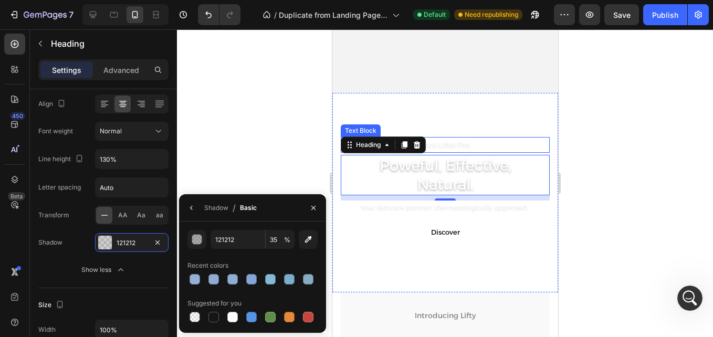
click at [464, 142] on p "Face Lifter Pro" at bounding box center [444, 144] width 207 height 13
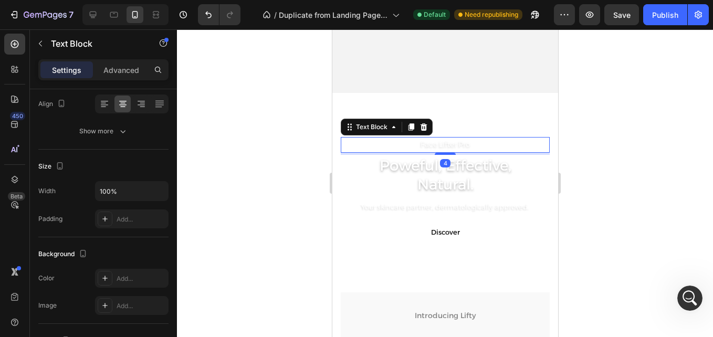
scroll to position [0, 0]
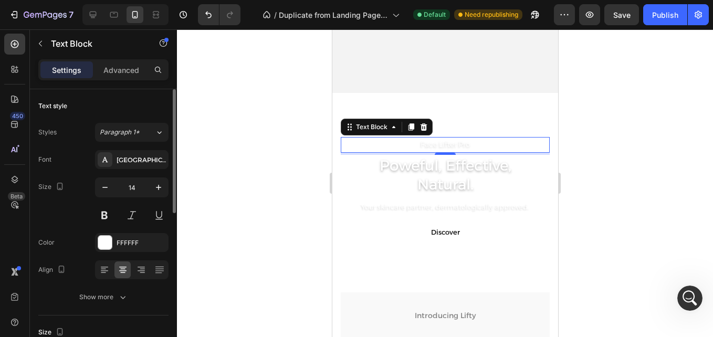
click at [114, 299] on div "Show more" at bounding box center [103, 297] width 49 height 11
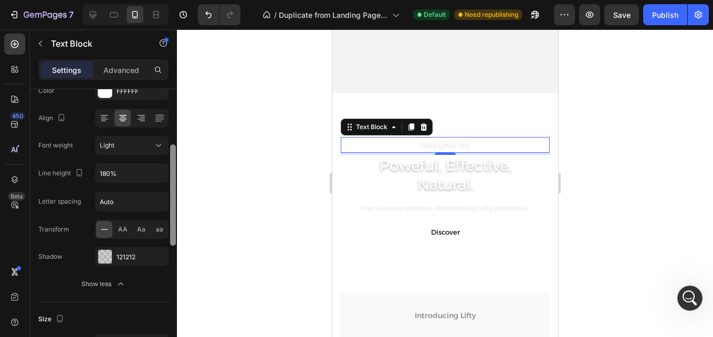
drag, startPoint x: 174, startPoint y: 197, endPoint x: 172, endPoint y: 265, distance: 67.8
click at [173, 264] on div at bounding box center [173, 228] width 8 height 278
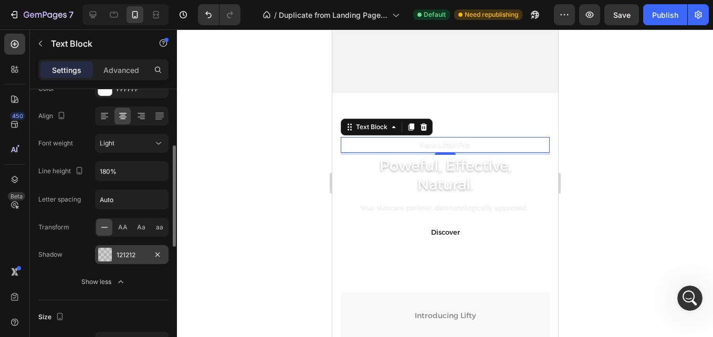
click at [128, 258] on div "121212" at bounding box center [132, 254] width 30 height 9
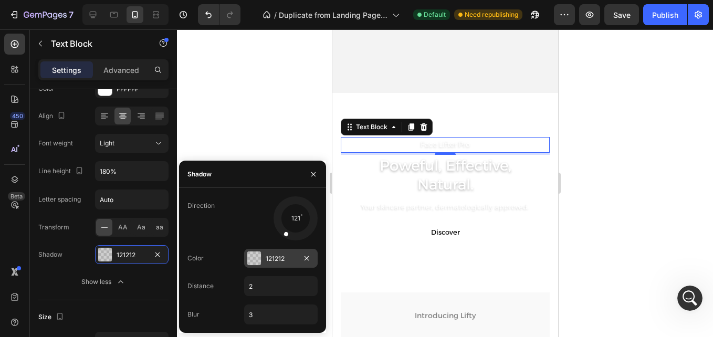
click at [260, 264] on div at bounding box center [254, 259] width 14 height 14
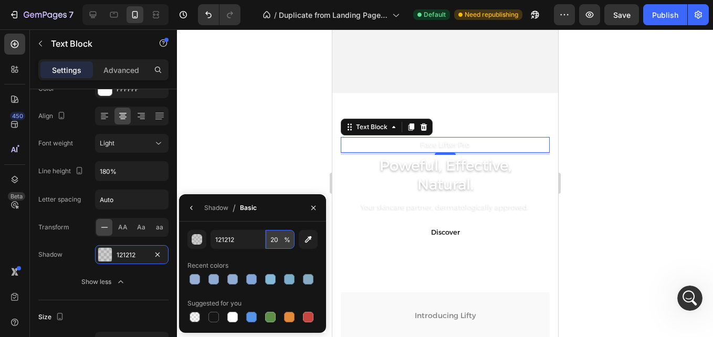
click at [279, 238] on input "20" at bounding box center [280, 239] width 29 height 19
type input "30"
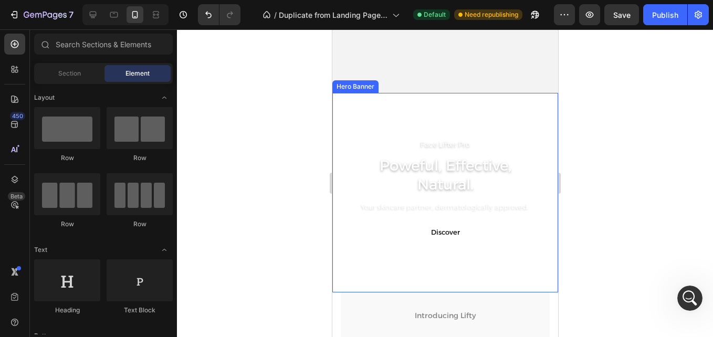
scroll to position [327, 0]
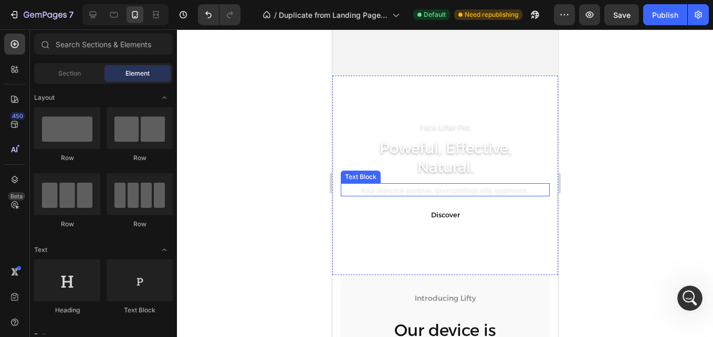
click at [479, 195] on p "Your skincare partner, dermatologically approved." at bounding box center [444, 190] width 207 height 12
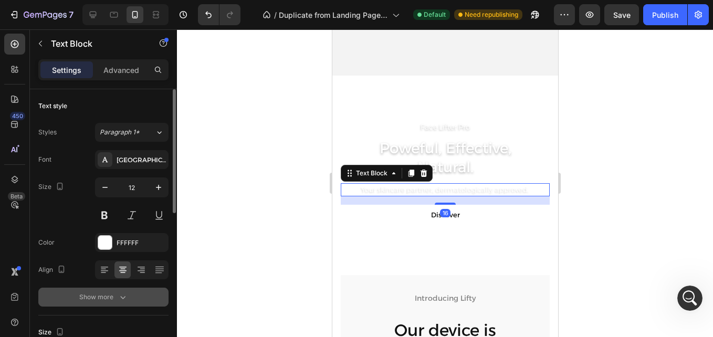
click at [120, 297] on icon "button" at bounding box center [123, 297] width 11 height 11
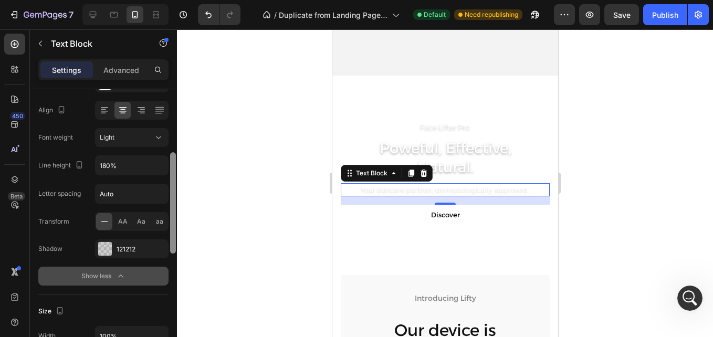
scroll to position [163, 0]
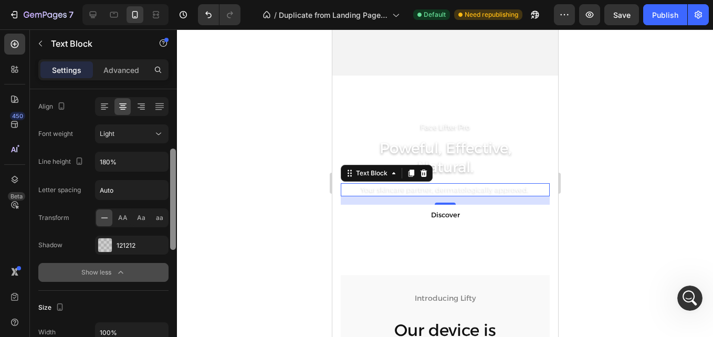
drag, startPoint x: 175, startPoint y: 180, endPoint x: 172, endPoint y: 253, distance: 73.1
click at [172, 253] on div at bounding box center [173, 228] width 8 height 278
click at [121, 243] on div "121212" at bounding box center [132, 245] width 30 height 9
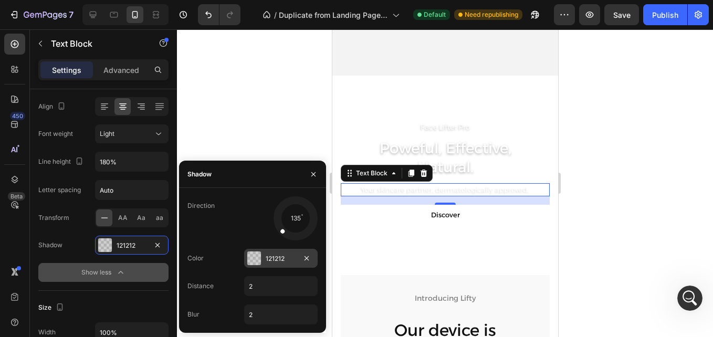
click at [256, 264] on div at bounding box center [254, 259] width 14 height 14
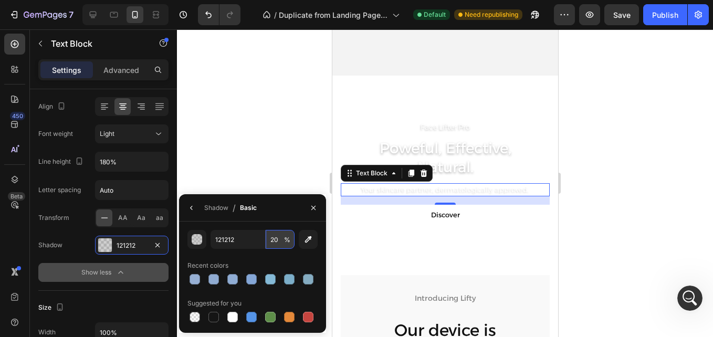
click at [278, 232] on input "20" at bounding box center [280, 239] width 29 height 19
type input "30"
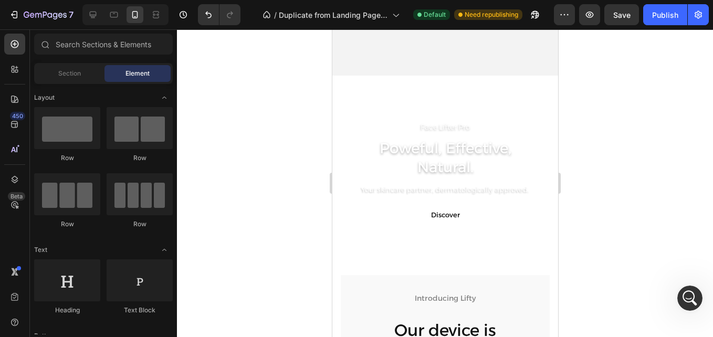
scroll to position [288, 0]
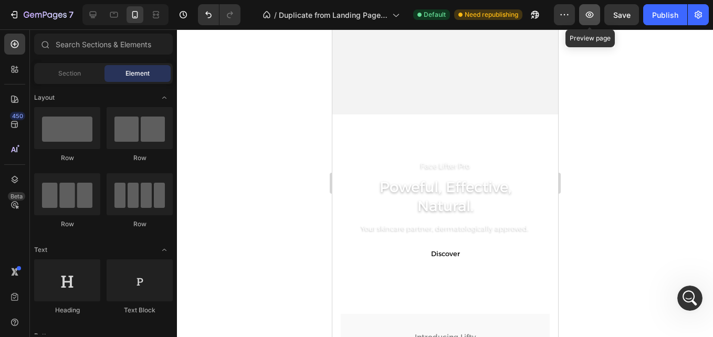
click at [587, 21] on button "button" at bounding box center [589, 14] width 21 height 21
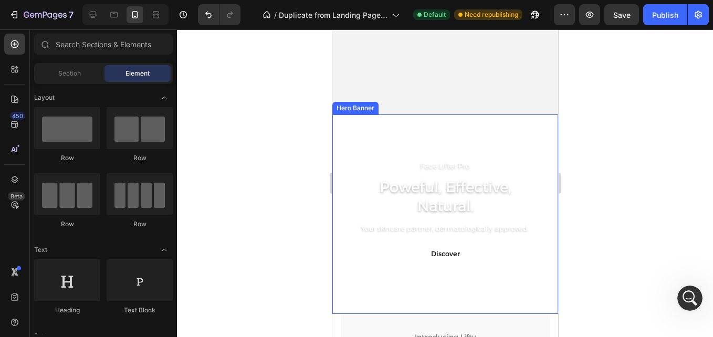
click at [343, 280] on video "Background Image" at bounding box center [445, 214] width 226 height 200
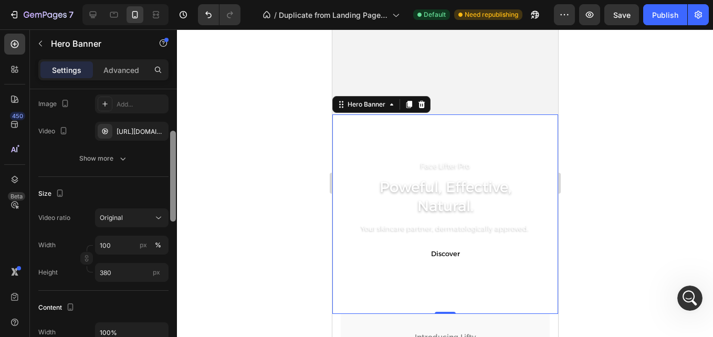
drag, startPoint x: 171, startPoint y: 162, endPoint x: 171, endPoint y: 204, distance: 42.5
click at [171, 204] on div at bounding box center [173, 176] width 6 height 91
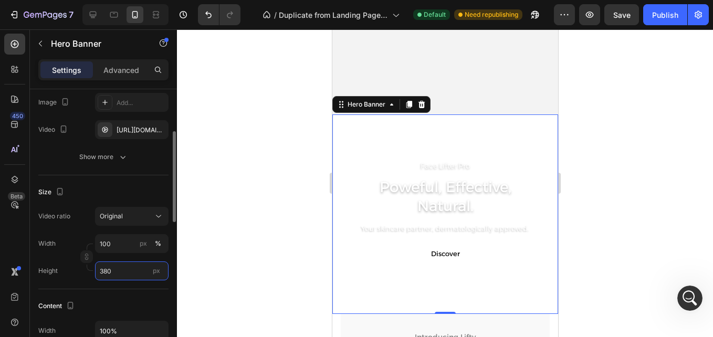
click at [119, 269] on input "380" at bounding box center [132, 271] width 74 height 19
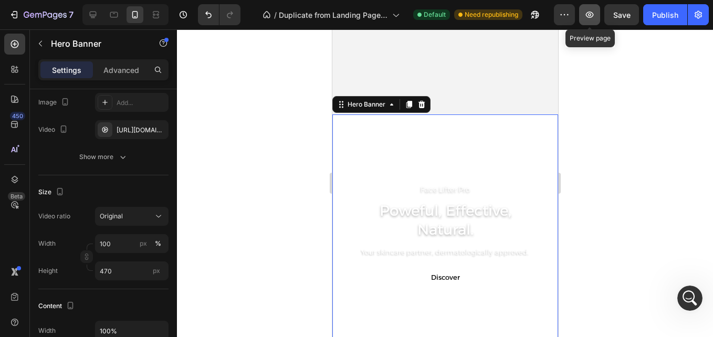
click at [590, 15] on icon "button" at bounding box center [589, 14] width 11 height 11
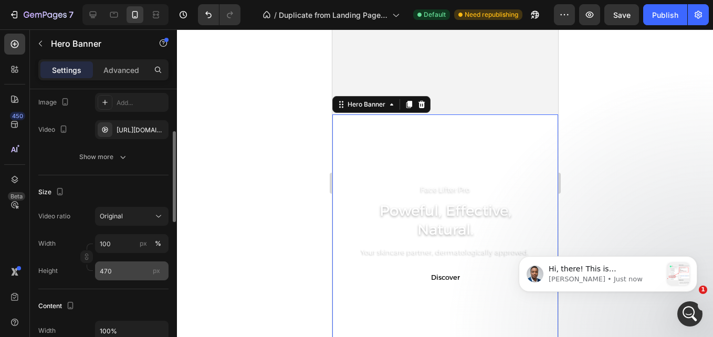
scroll to position [1240, 0]
click at [108, 274] on input "470" at bounding box center [132, 271] width 74 height 19
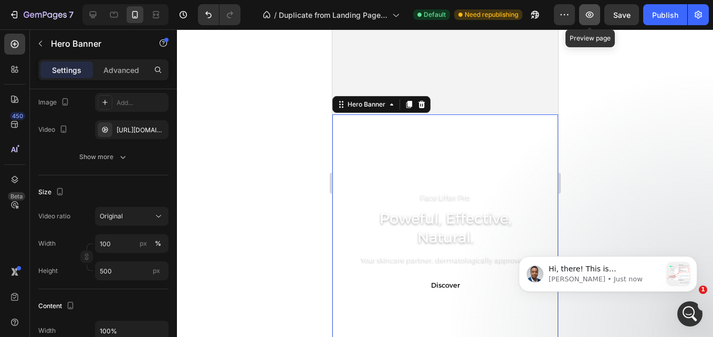
click at [591, 13] on icon "button" at bounding box center [589, 14] width 11 height 11
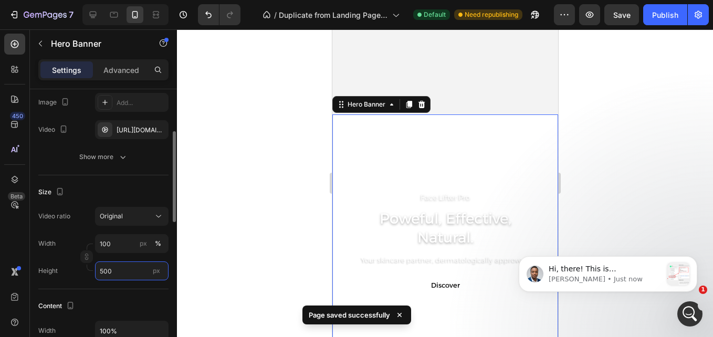
click at [112, 272] on input "500" at bounding box center [132, 271] width 74 height 19
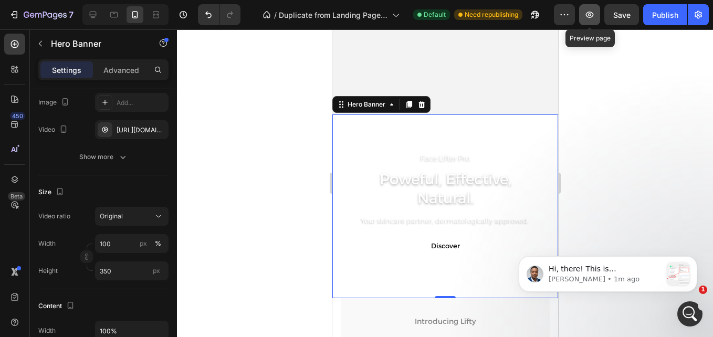
click at [593, 12] on icon "button" at bounding box center [589, 14] width 11 height 11
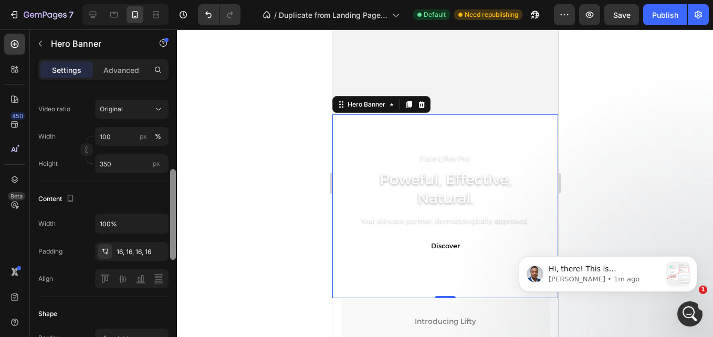
scroll to position [239, 0]
drag, startPoint x: 175, startPoint y: 158, endPoint x: 172, endPoint y: 194, distance: 36.4
click at [172, 194] on div at bounding box center [173, 213] width 6 height 91
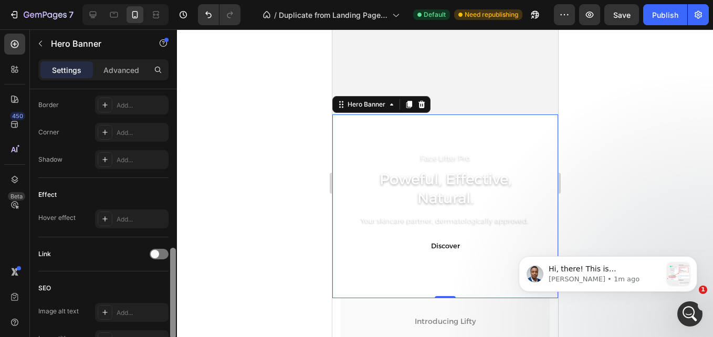
scroll to position [484, 0]
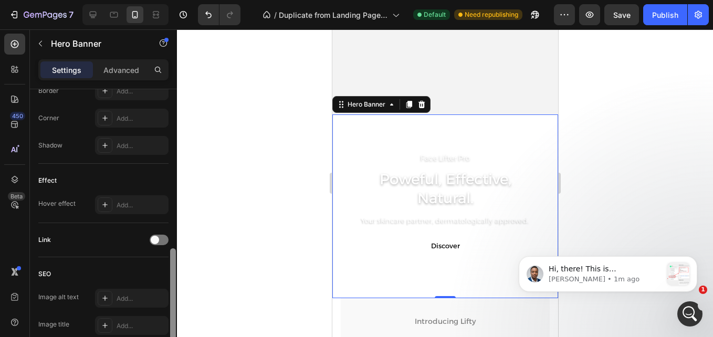
drag, startPoint x: 172, startPoint y: 201, endPoint x: 170, endPoint y: 276, distance: 75.1
click at [170, 276] on div at bounding box center [173, 293] width 6 height 91
click at [356, 268] on div "Face Lifter Pro Text Block Poweful, Effective, Natural. Heading Your skincare p…" at bounding box center [445, 206] width 226 height 128
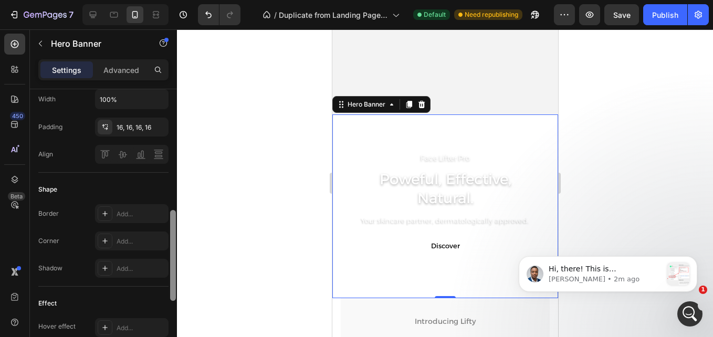
drag, startPoint x: 172, startPoint y: 259, endPoint x: 172, endPoint y: 218, distance: 40.4
click at [172, 218] on div at bounding box center [173, 255] width 6 height 91
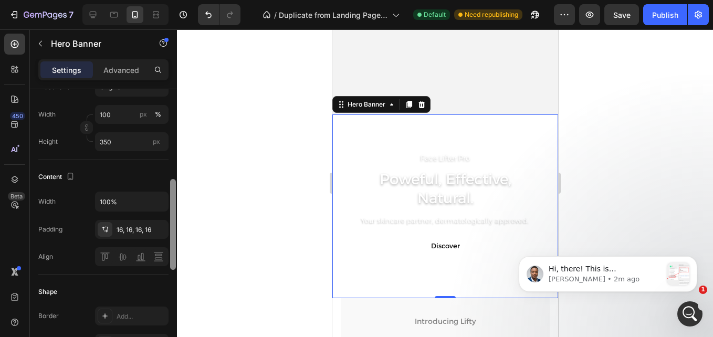
scroll to position [255, 0]
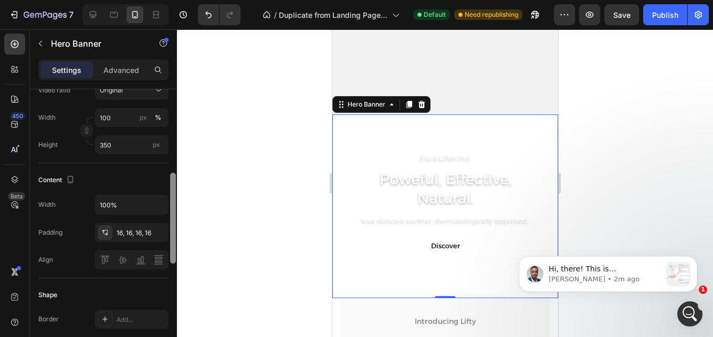
drag, startPoint x: 172, startPoint y: 218, endPoint x: 173, endPoint y: 184, distance: 34.7
click at [173, 184] on div at bounding box center [173, 218] width 6 height 91
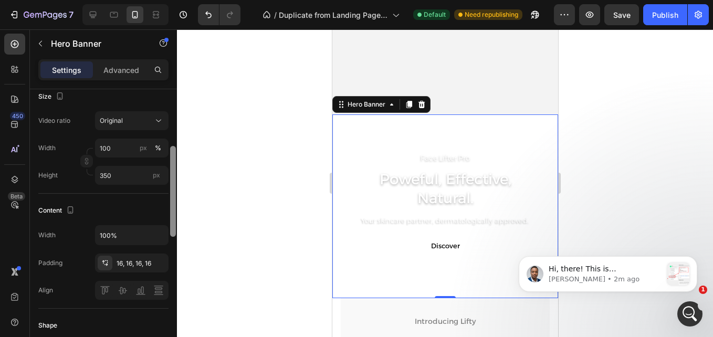
scroll to position [212, 0]
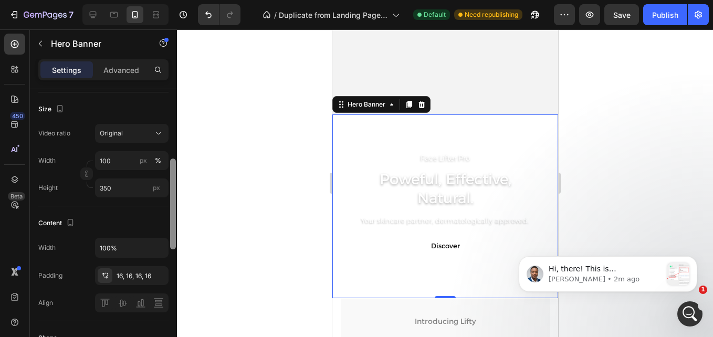
drag, startPoint x: 173, startPoint y: 184, endPoint x: 176, endPoint y: 170, distance: 14.4
click at [176, 170] on div at bounding box center [173, 228] width 8 height 278
click at [126, 187] on input "350" at bounding box center [132, 188] width 74 height 19
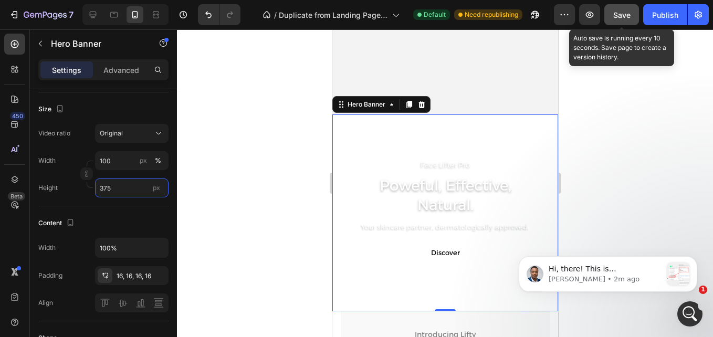
type input "375"
click at [618, 15] on span "Save" at bounding box center [621, 15] width 17 height 9
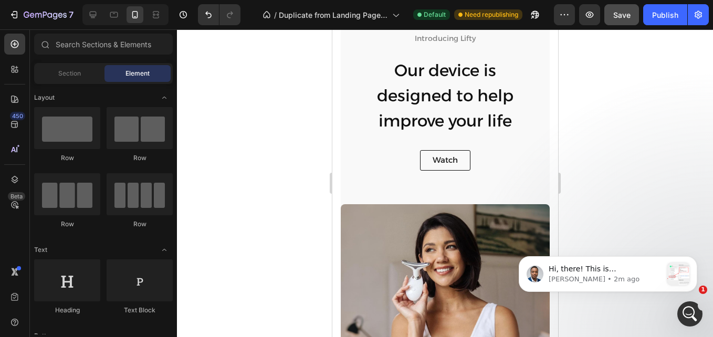
scroll to position [679, 0]
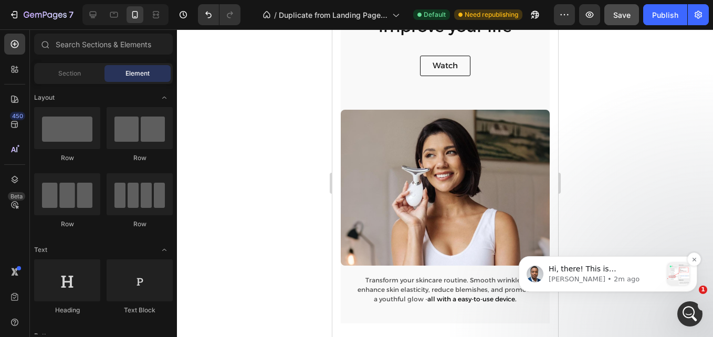
click at [613, 277] on p "[PERSON_NAME] • 2m ago" at bounding box center [605, 279] width 113 height 9
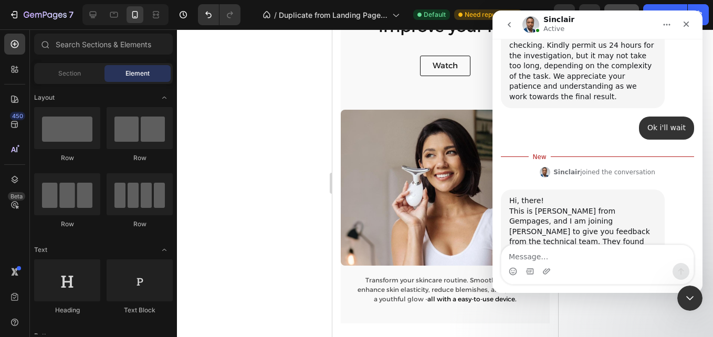
scroll to position [1202, 0]
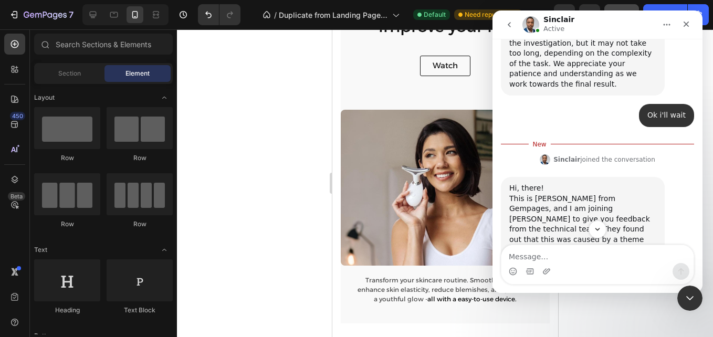
click at [607, 183] on div "Hi, there! This is [PERSON_NAME] from Gempages, and I am joining [PERSON_NAME] …" at bounding box center [582, 224] width 147 height 82
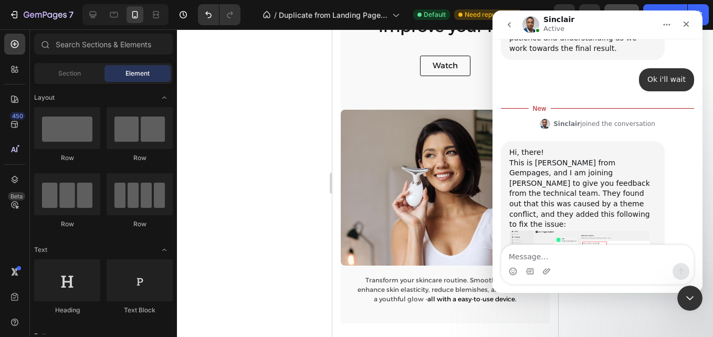
click at [607, 230] on img "Sinclair says…" at bounding box center [579, 260] width 141 height 61
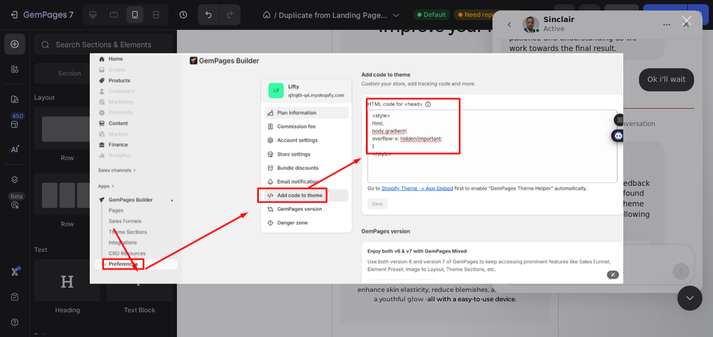
click at [691, 190] on div "Intercom messenger" at bounding box center [356, 168] width 713 height 337
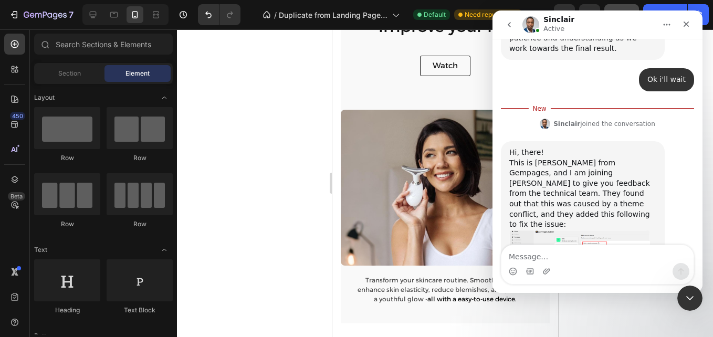
click at [655, 230] on div "Sinclair says…" at bounding box center [582, 260] width 147 height 61
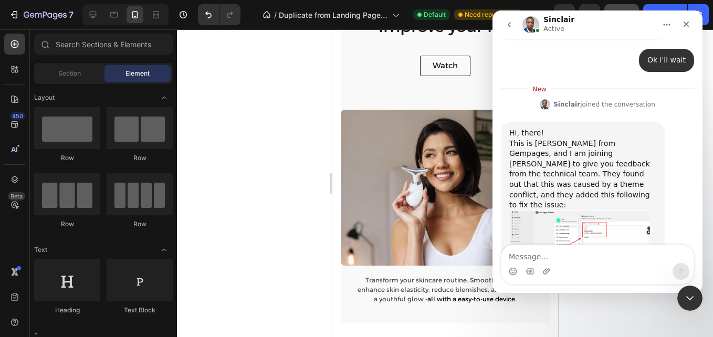
click at [294, 157] on div at bounding box center [445, 183] width 536 height 308
click at [687, 294] on icon "Close Intercom Messenger" at bounding box center [688, 296] width 13 height 13
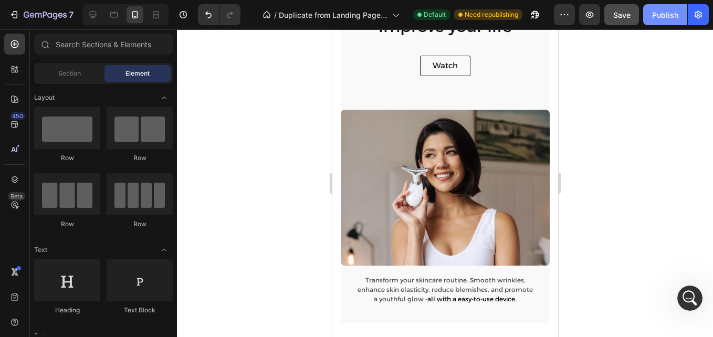
click at [656, 13] on div "Publish" at bounding box center [665, 14] width 26 height 11
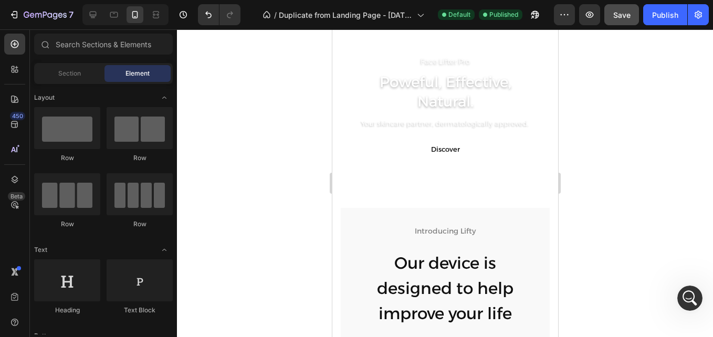
scroll to position [383, 0]
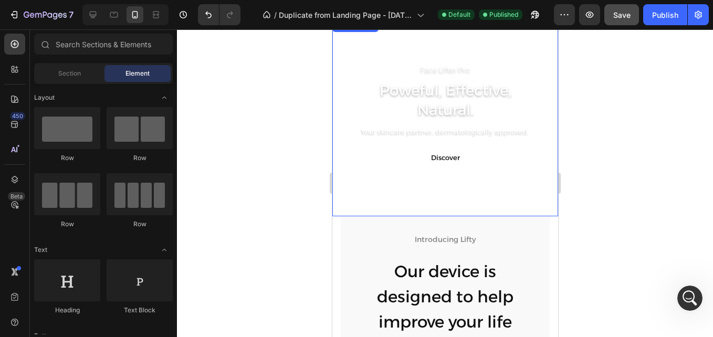
click at [515, 206] on video "Background Image" at bounding box center [445, 117] width 226 height 197
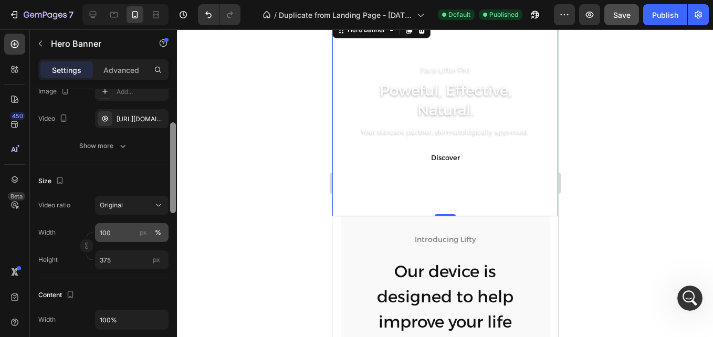
scroll to position [166, 0]
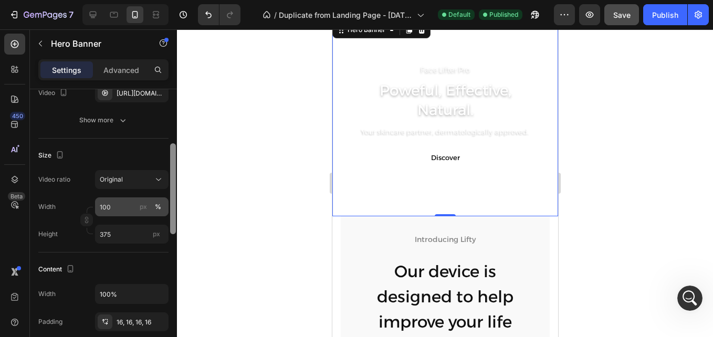
drag, startPoint x: 174, startPoint y: 159, endPoint x: 163, endPoint y: 213, distance: 55.8
click at [163, 213] on div "Layout Center Background The changes might be hidden by the video. Color Add...…" at bounding box center [103, 228] width 147 height 278
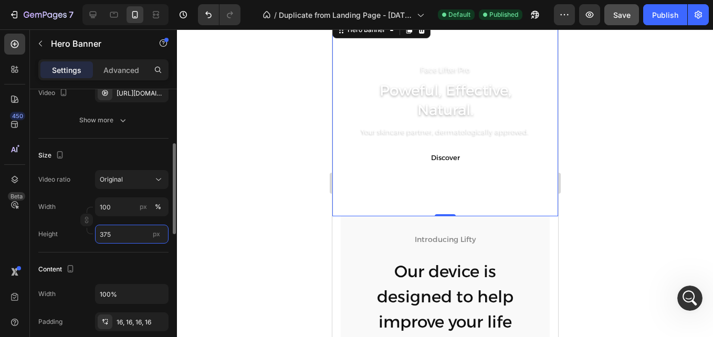
click at [134, 226] on input "375" at bounding box center [132, 234] width 74 height 19
click at [125, 235] on input "375" at bounding box center [132, 234] width 74 height 19
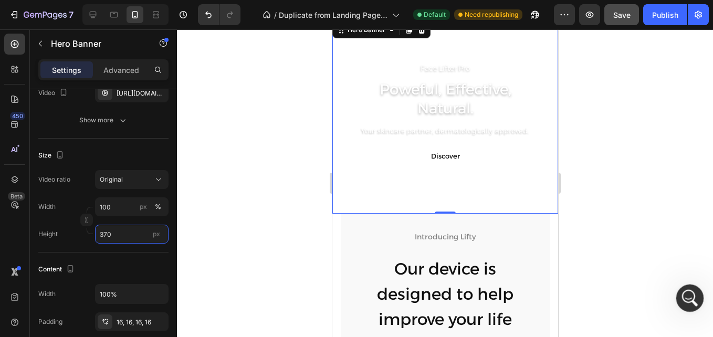
type input "370"
click at [690, 296] on icon "Open Intercom Messenger" at bounding box center [688, 296] width 17 height 17
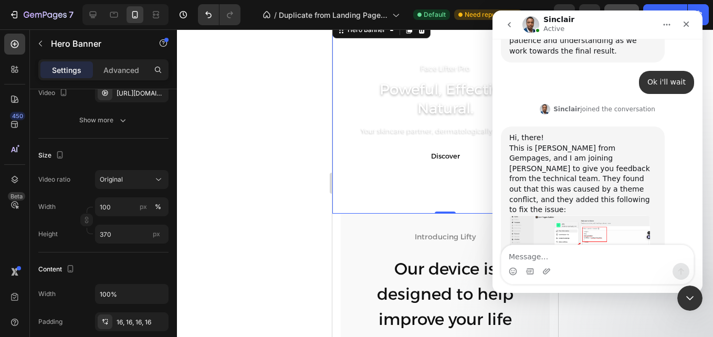
scroll to position [1240, 0]
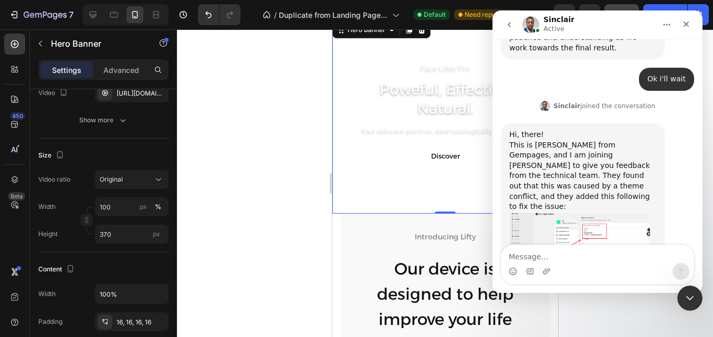
click at [594, 255] on textarea "Message…" at bounding box center [598, 254] width 192 height 18
type textarea "G"
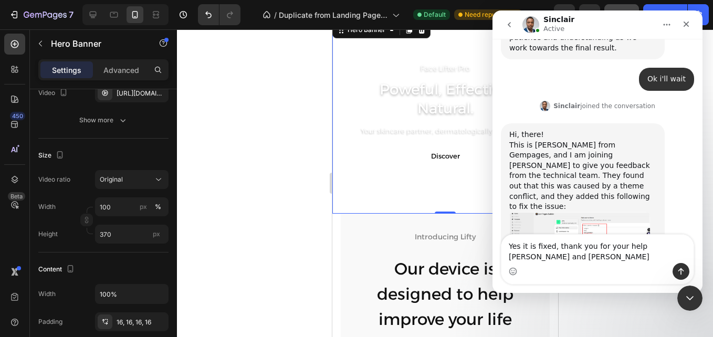
scroll to position [1250, 0]
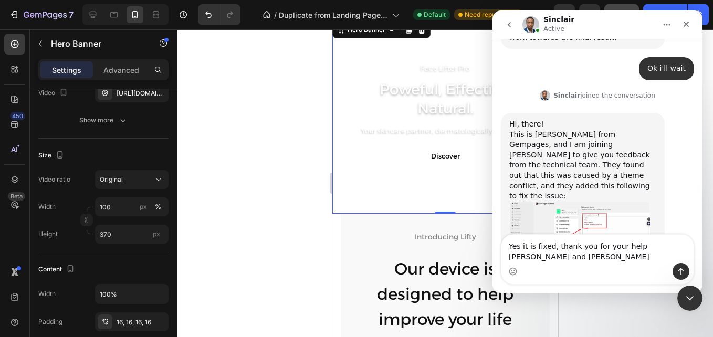
type textarea "Yes it is fixed, thank you for your help [PERSON_NAME] and [PERSON_NAME]!"
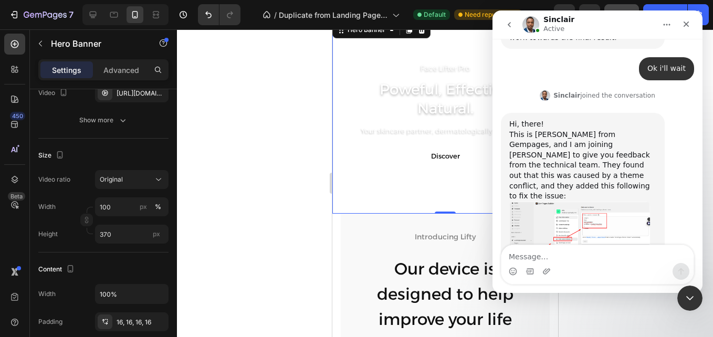
scroll to position [1281, 0]
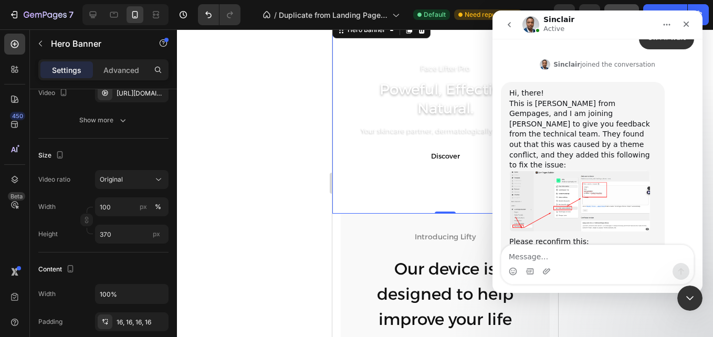
click at [239, 165] on div at bounding box center [445, 183] width 536 height 308
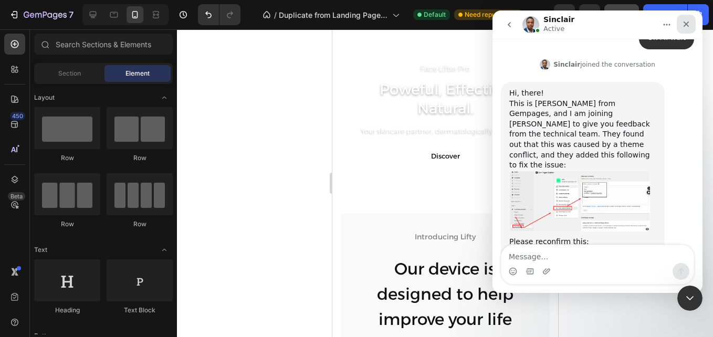
click at [685, 28] on icon "Close" at bounding box center [686, 24] width 8 height 8
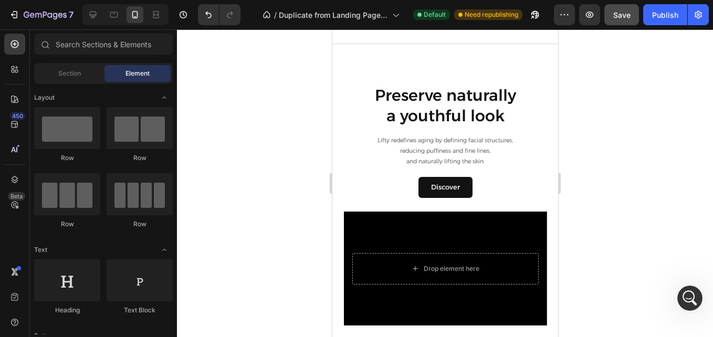
scroll to position [1353, 0]
